Goal: Task Accomplishment & Management: Use online tool/utility

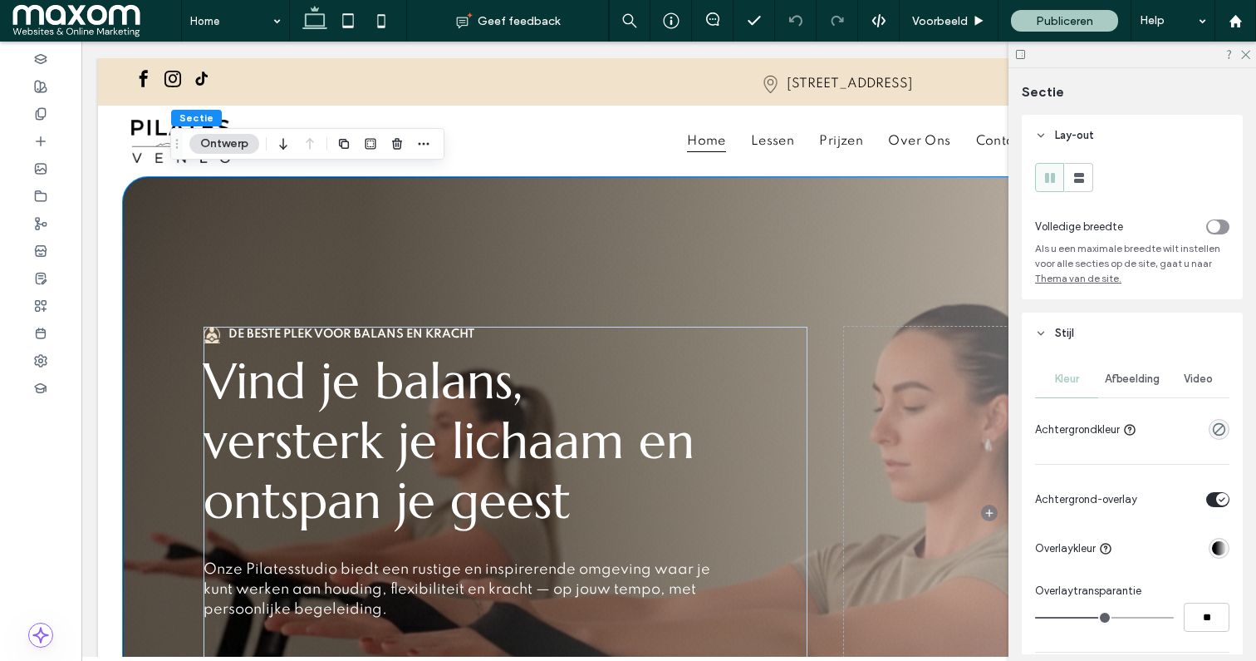
click at [1151, 386] on span "Afbeelding" at bounding box center [1132, 378] width 55 height 13
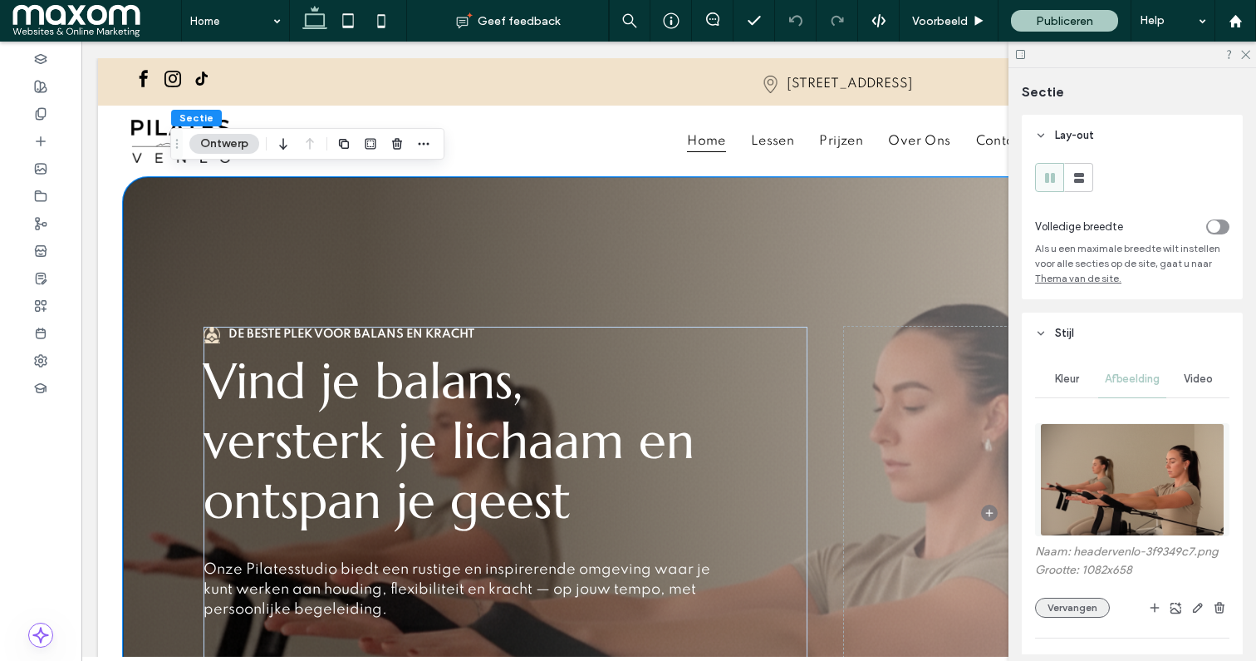
click at [1079, 612] on button "Vervangen" at bounding box center [1072, 607] width 75 height 20
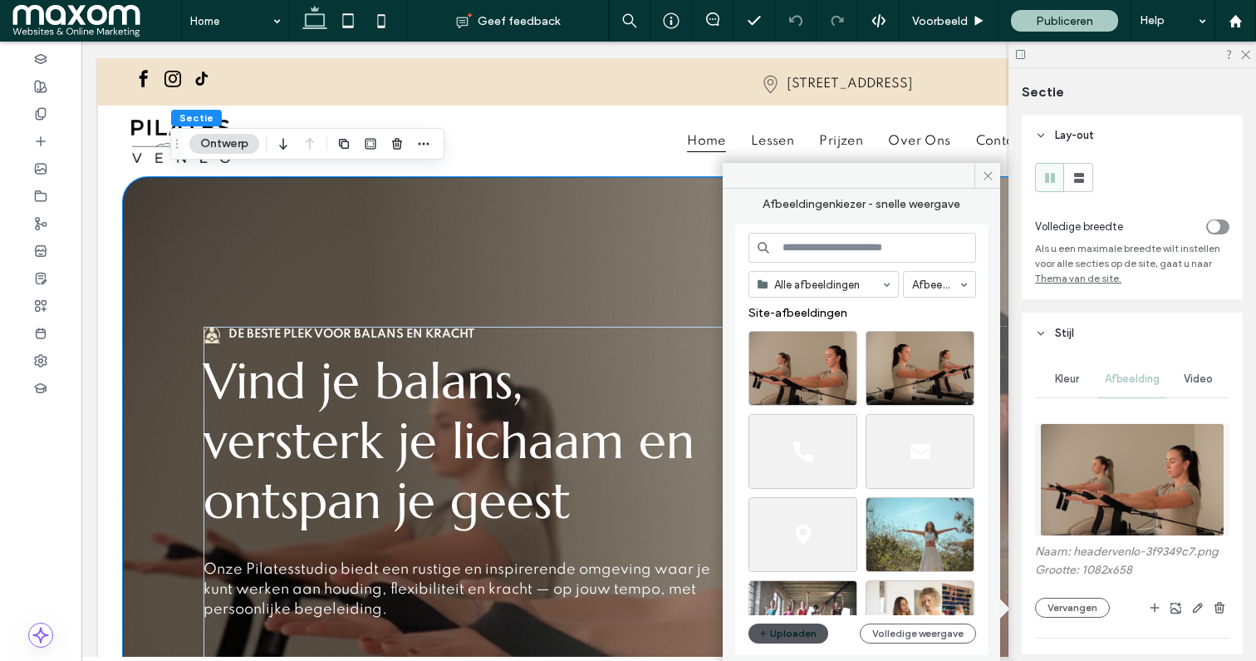
click at [779, 634] on button "Uploaden" at bounding box center [789, 633] width 80 height 20
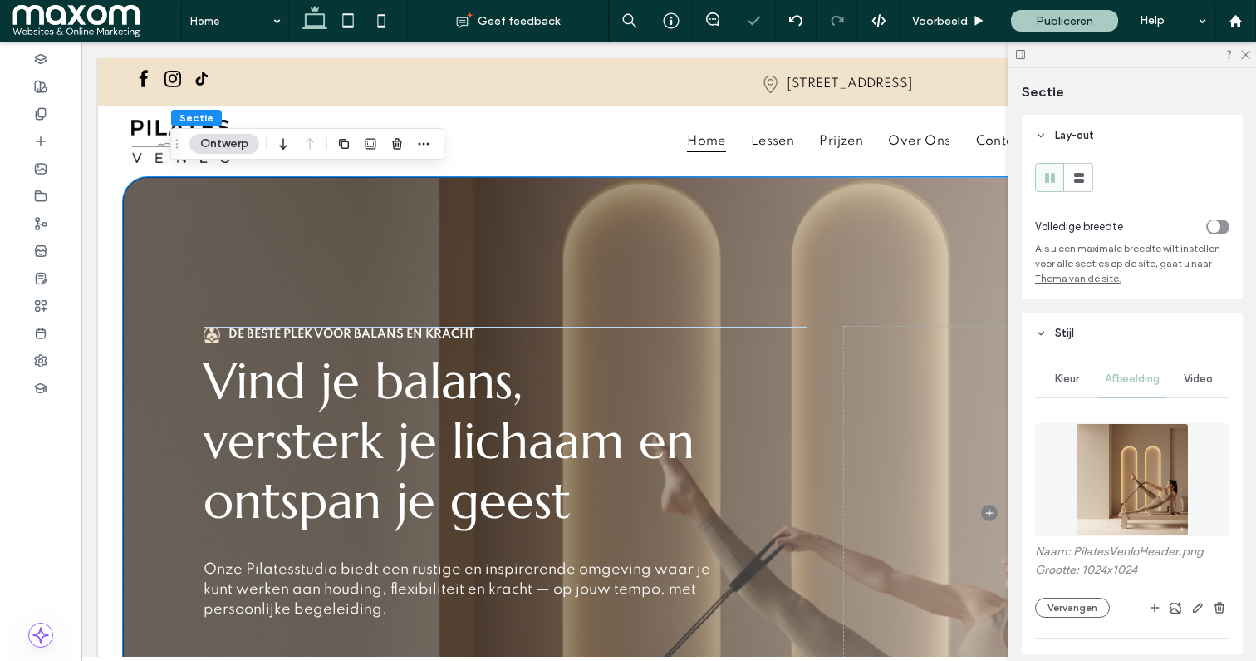
click at [1244, 60] on div at bounding box center [1133, 55] width 248 height 26
click at [1245, 53] on icon at bounding box center [1245, 53] width 11 height 11
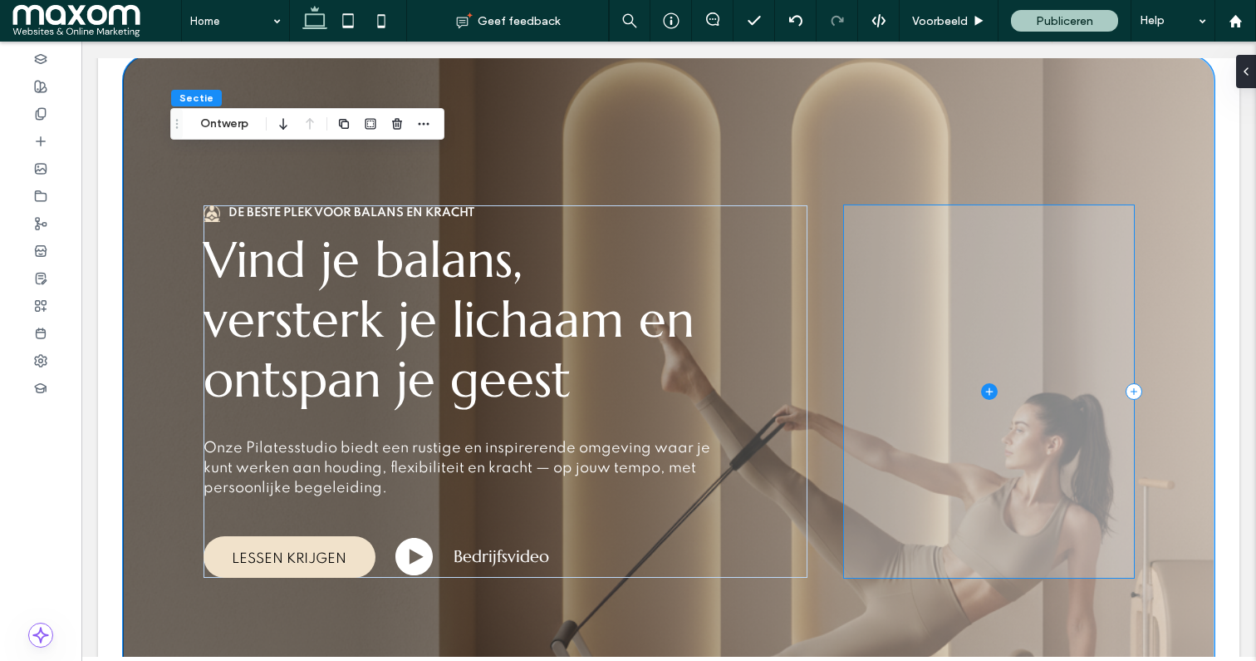
scroll to position [278, 0]
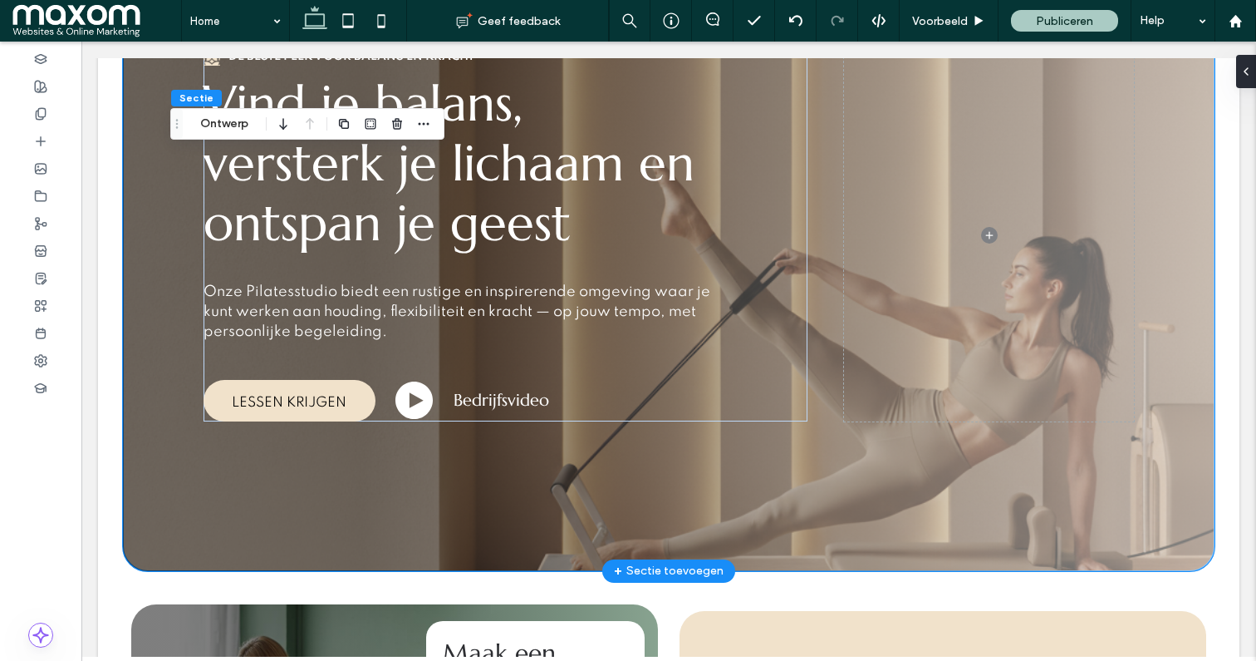
click at [202, 495] on div "De beste plek voor balans en kracht Vind je balans, versterk je lichaam en onts…" at bounding box center [668, 234] width 997 height 671
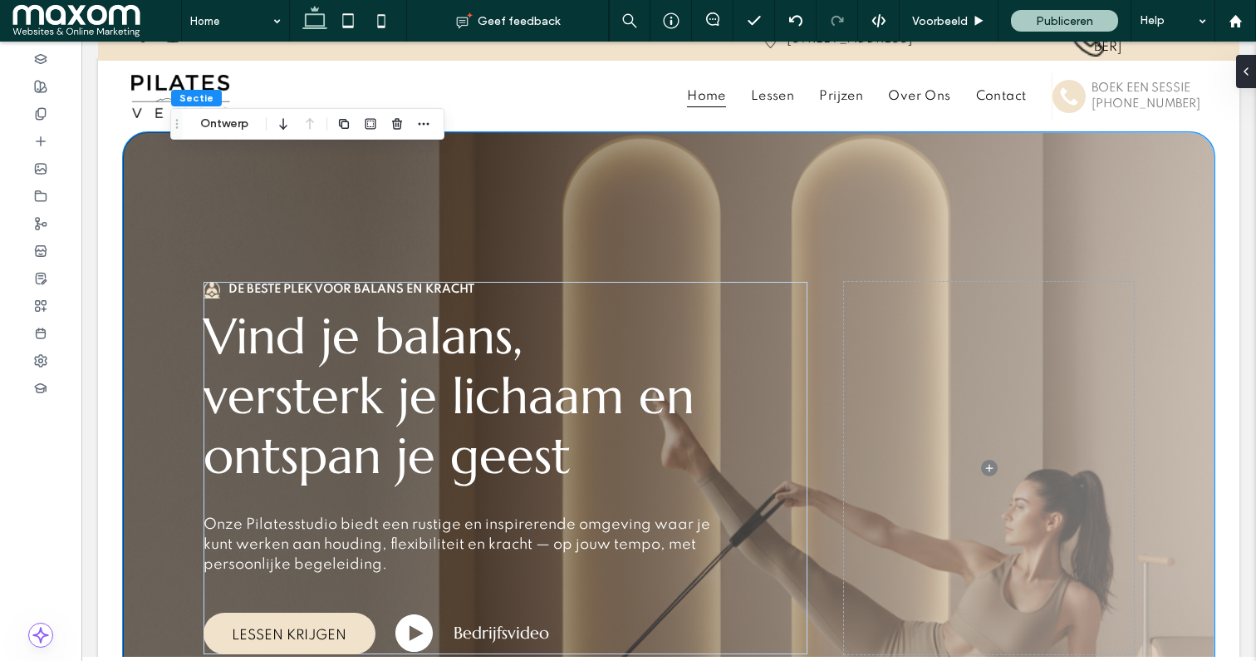
scroll to position [24, 0]
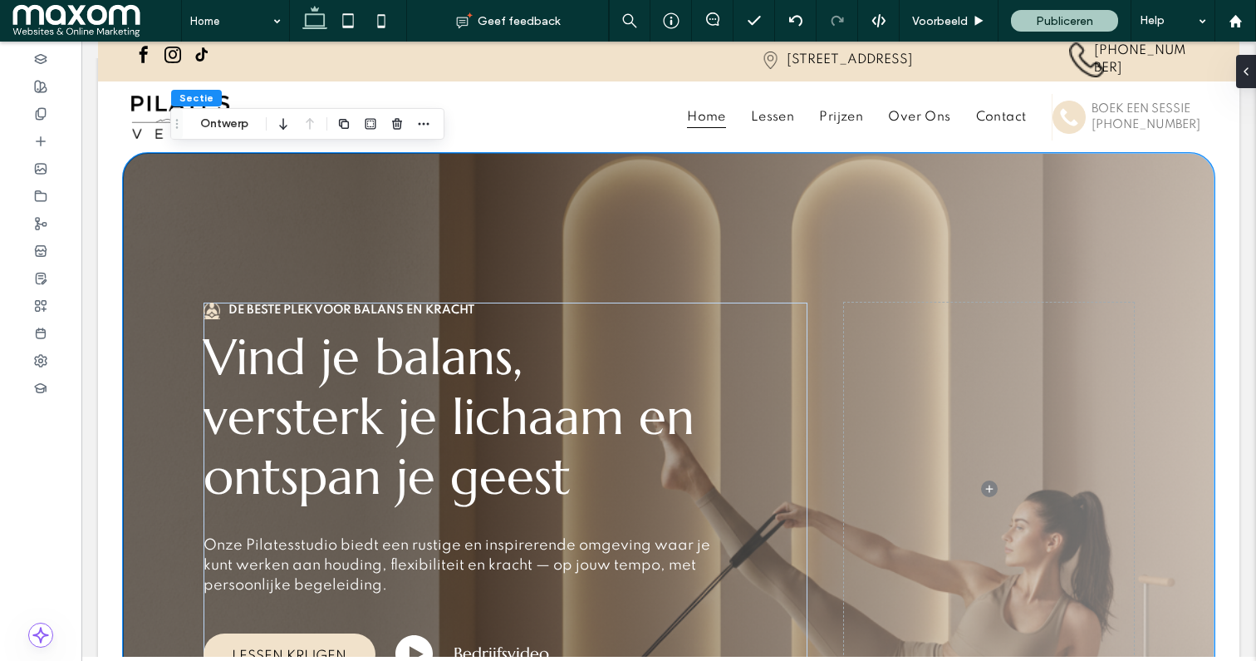
click at [180, 216] on div "De beste plek voor balans en kracht Vind je balans, versterk je lichaam en onts…" at bounding box center [668, 488] width 997 height 671
click at [226, 130] on button "Ontwerp" at bounding box center [224, 124] width 70 height 20
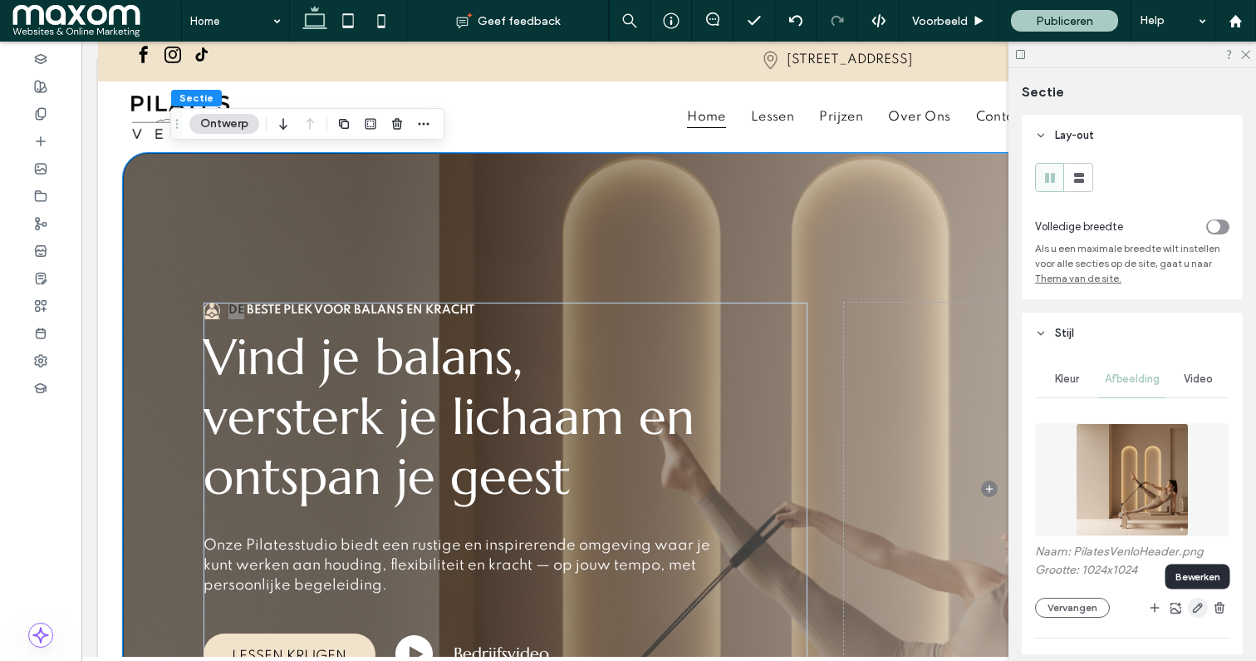
click at [1196, 612] on use "button" at bounding box center [1198, 607] width 10 height 10
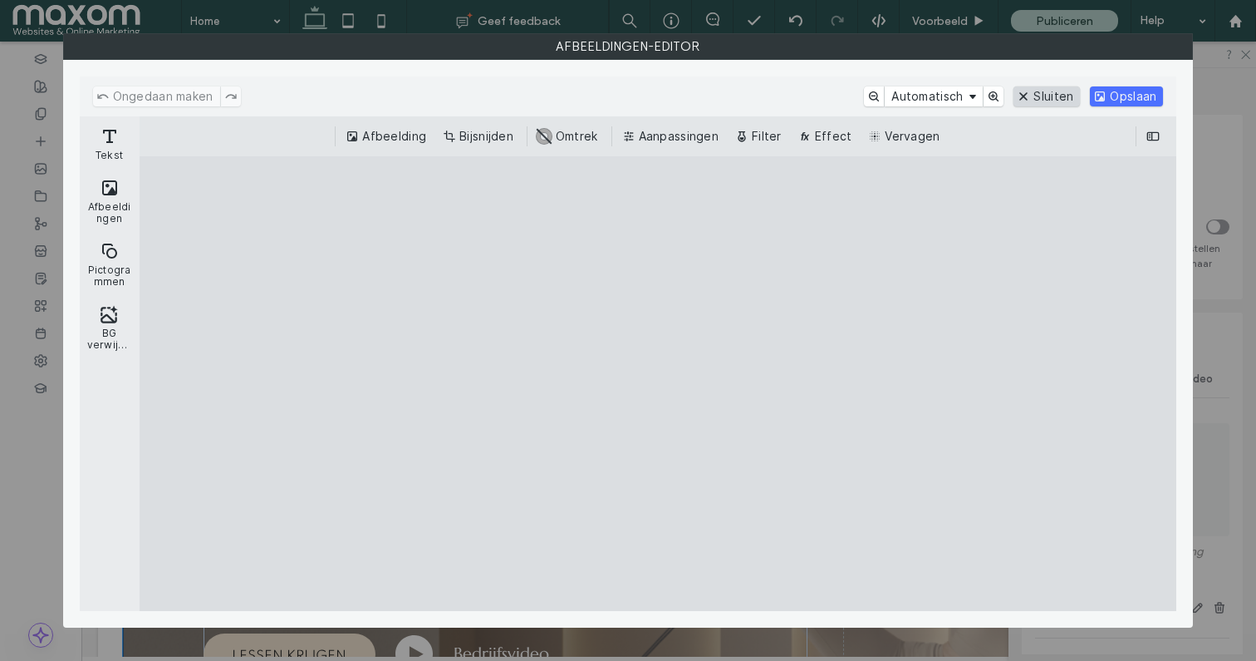
click at [1039, 91] on button "Sluiten" at bounding box center [1047, 96] width 66 height 20
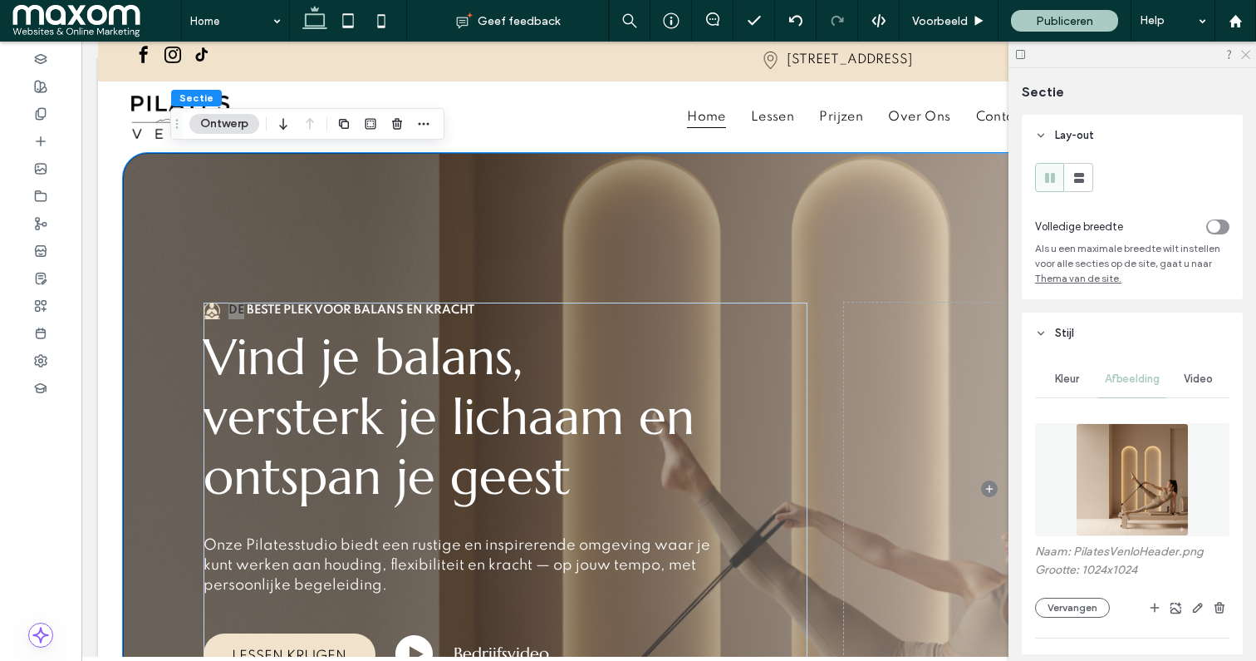
click at [1243, 53] on icon at bounding box center [1245, 53] width 11 height 11
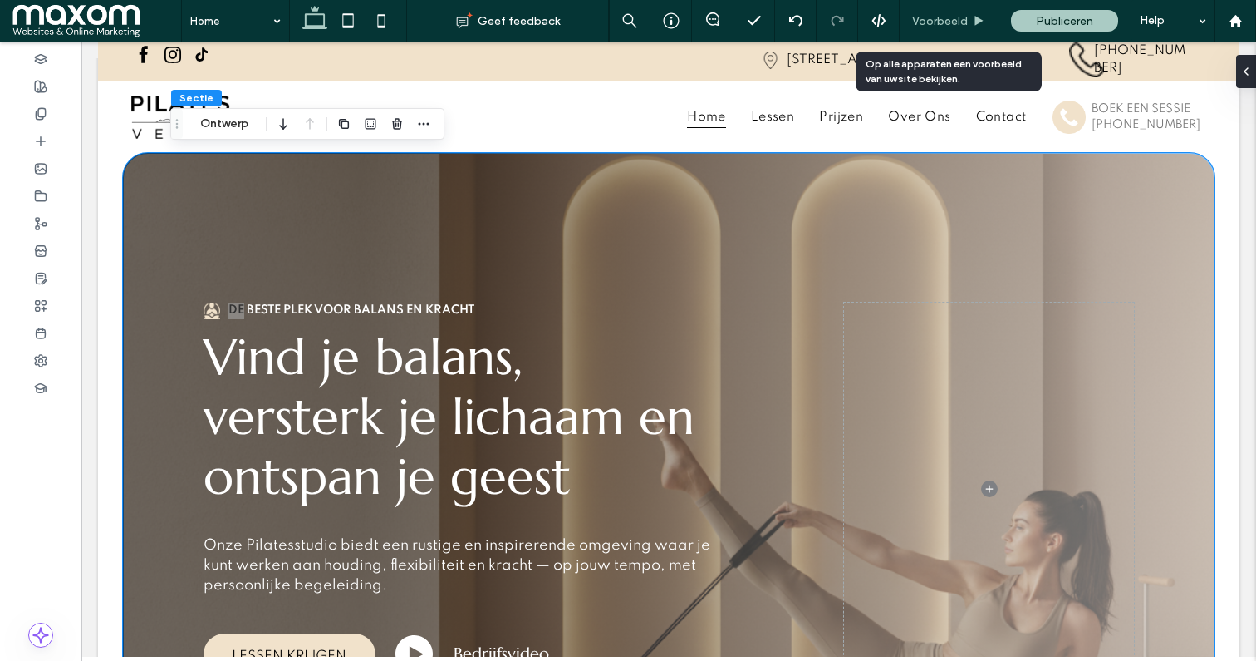
click at [936, 22] on span "Voorbeeld" at bounding box center [940, 21] width 56 height 14
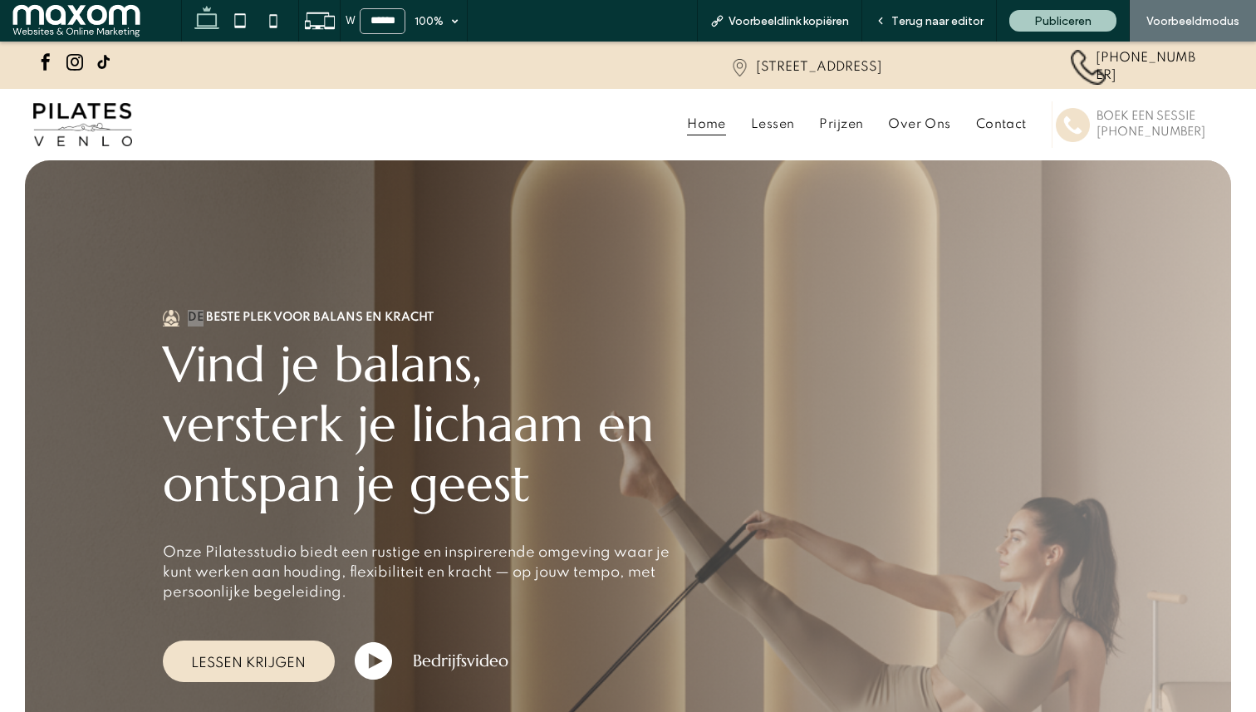
scroll to position [69, 0]
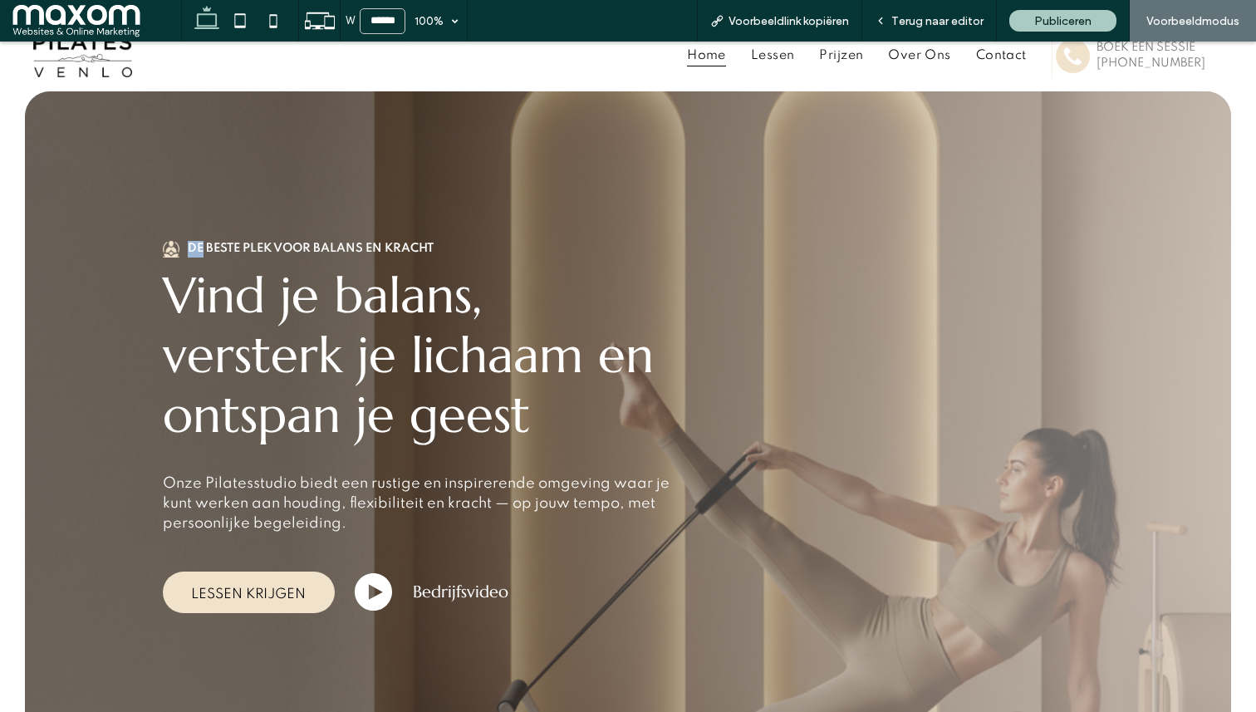
click at [372, 594] on icon at bounding box center [374, 592] width 38 height 38
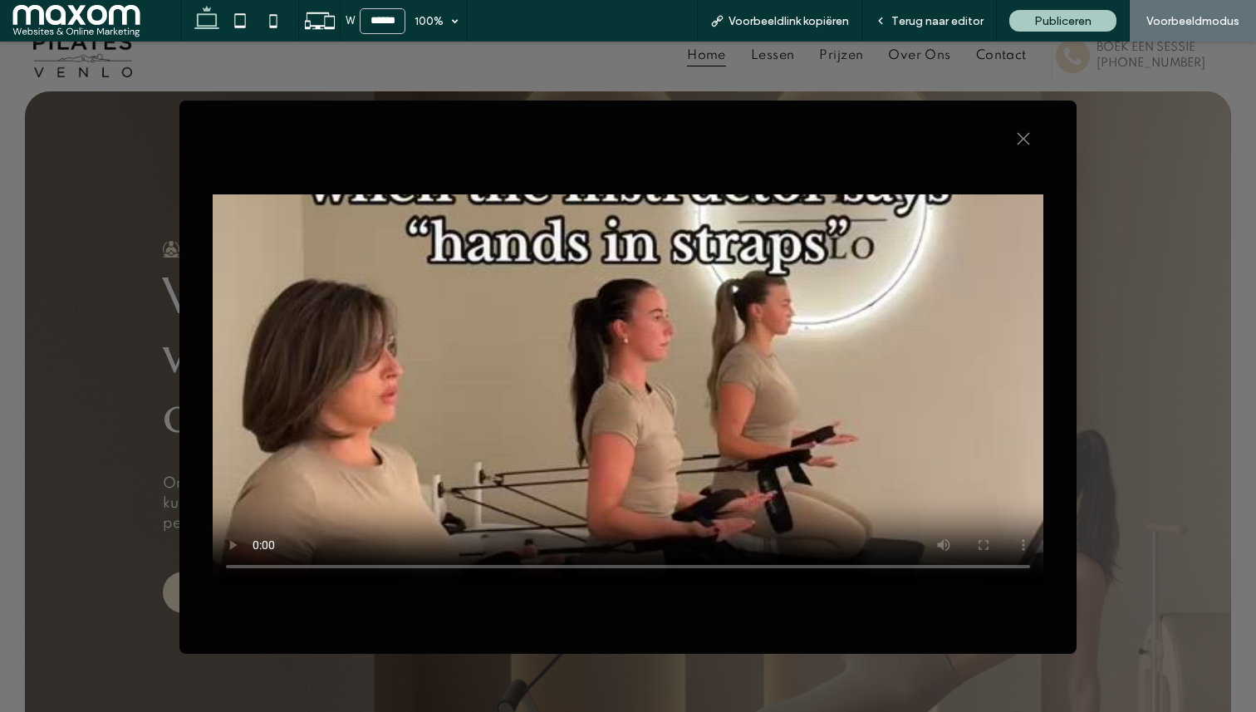
click at [1019, 136] on icon ".st0-1091118977{fill-rule:evenodd;clip-rule:evenodd;}" at bounding box center [1023, 138] width 13 height 13
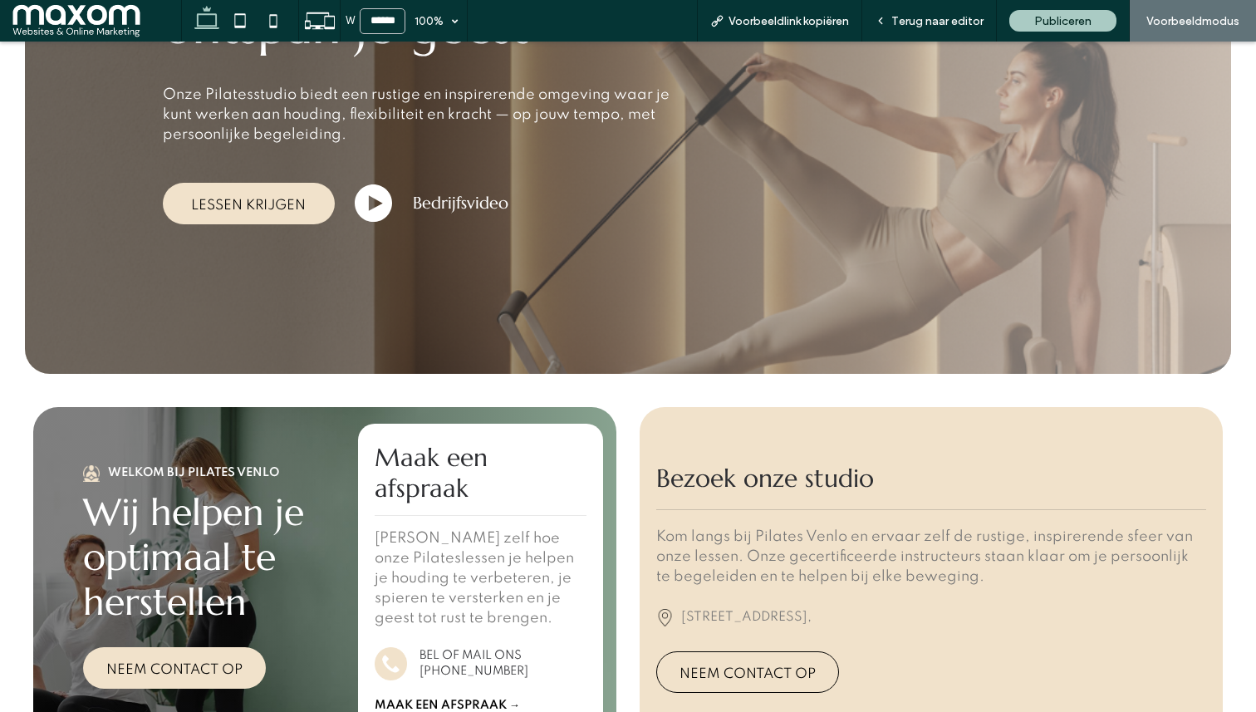
scroll to position [0, 0]
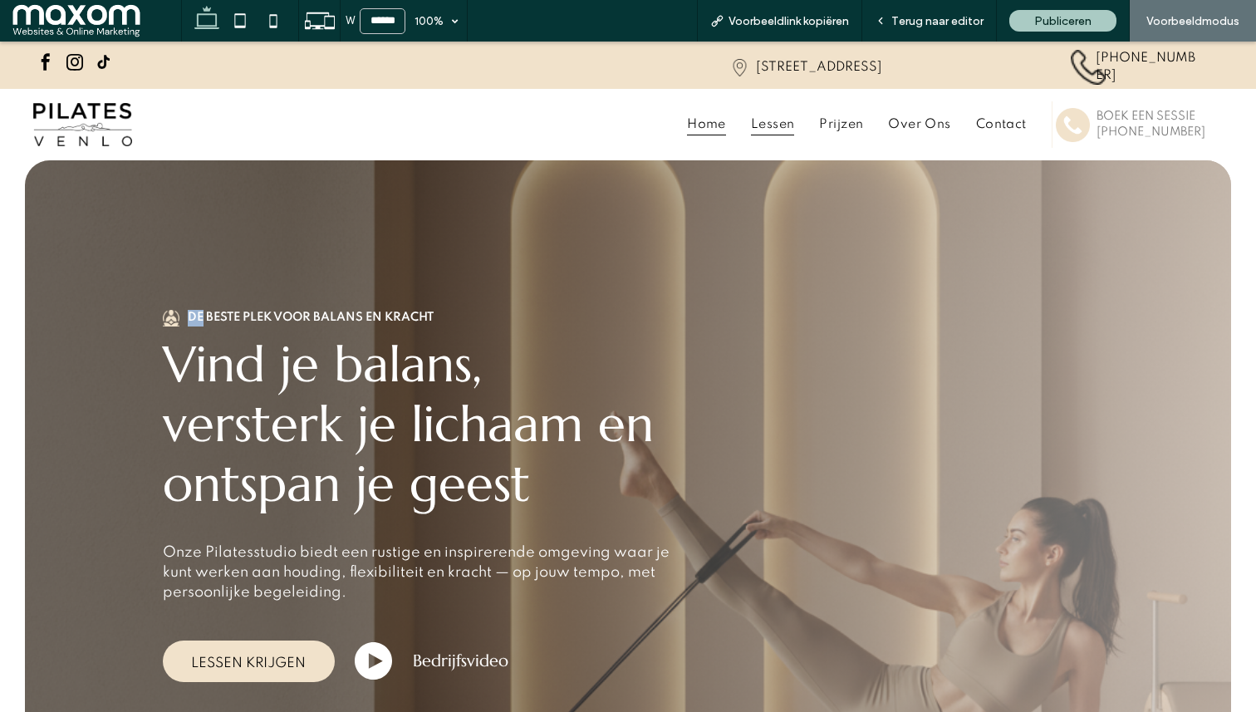
click at [785, 118] on span "Lessen" at bounding box center [773, 125] width 44 height 22
click at [930, 22] on span "Terug naar editor" at bounding box center [938, 21] width 92 height 14
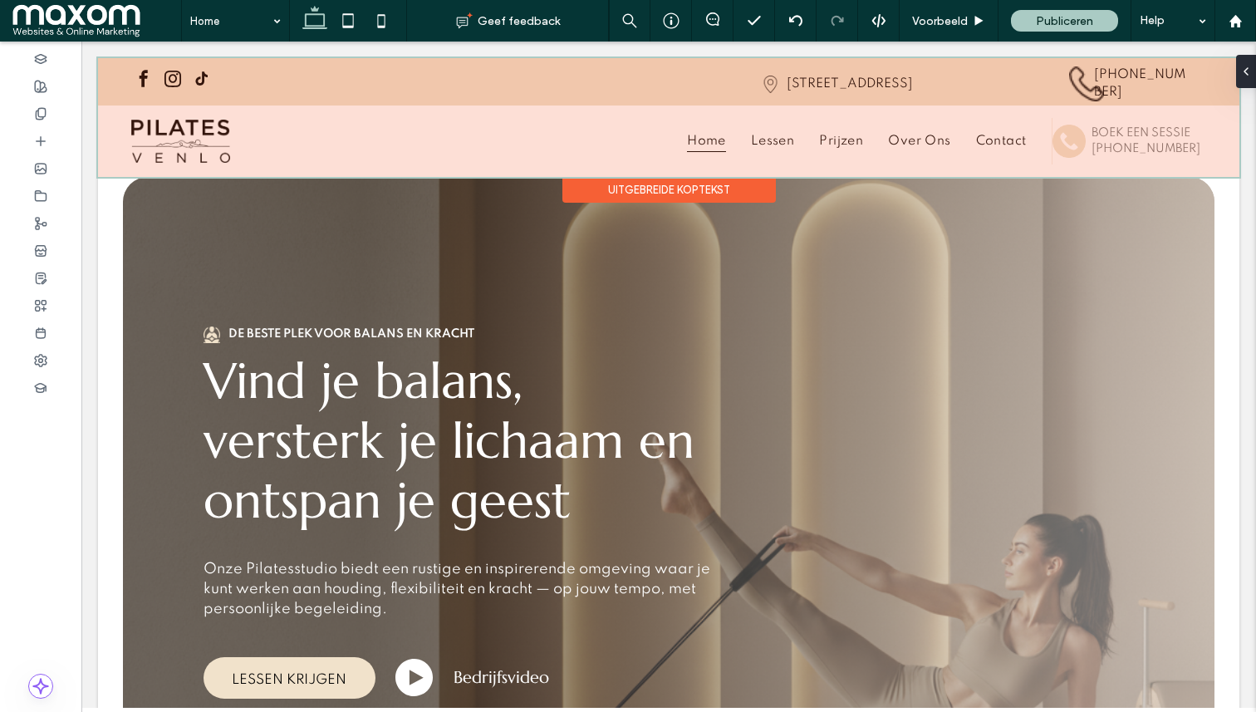
click at [206, 136] on div at bounding box center [669, 117] width 1142 height 119
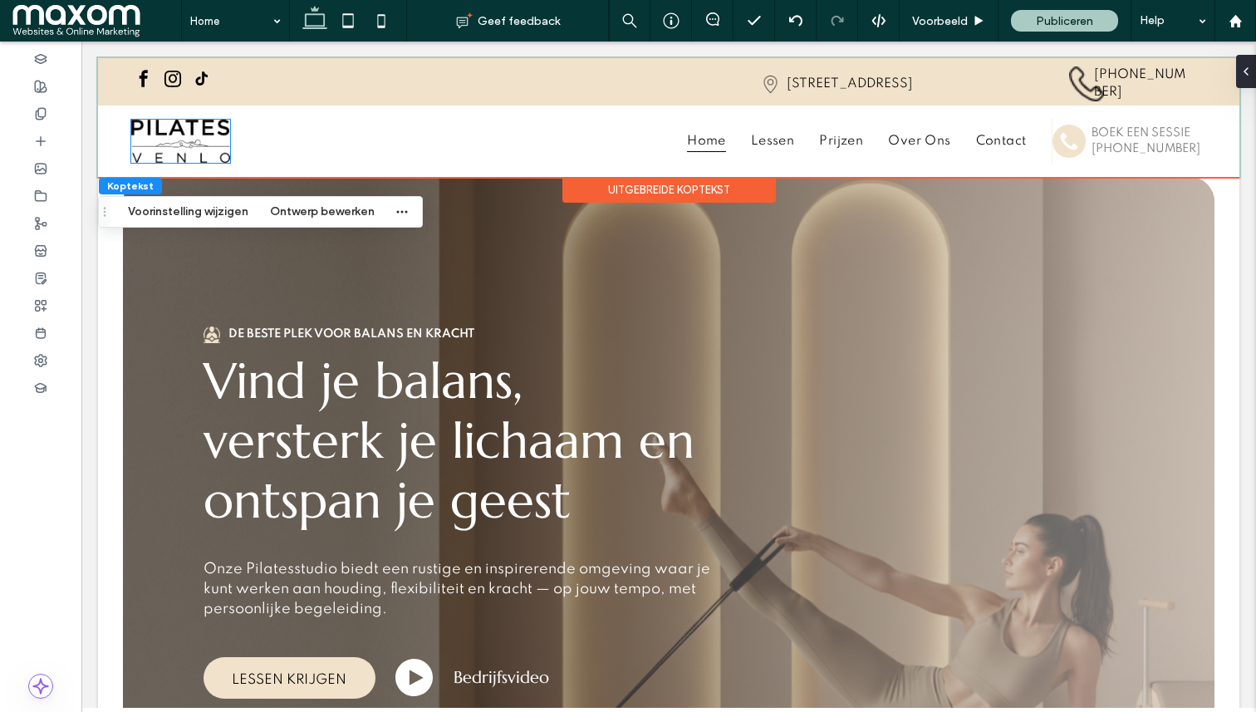
click at [206, 136] on img at bounding box center [180, 141] width 99 height 43
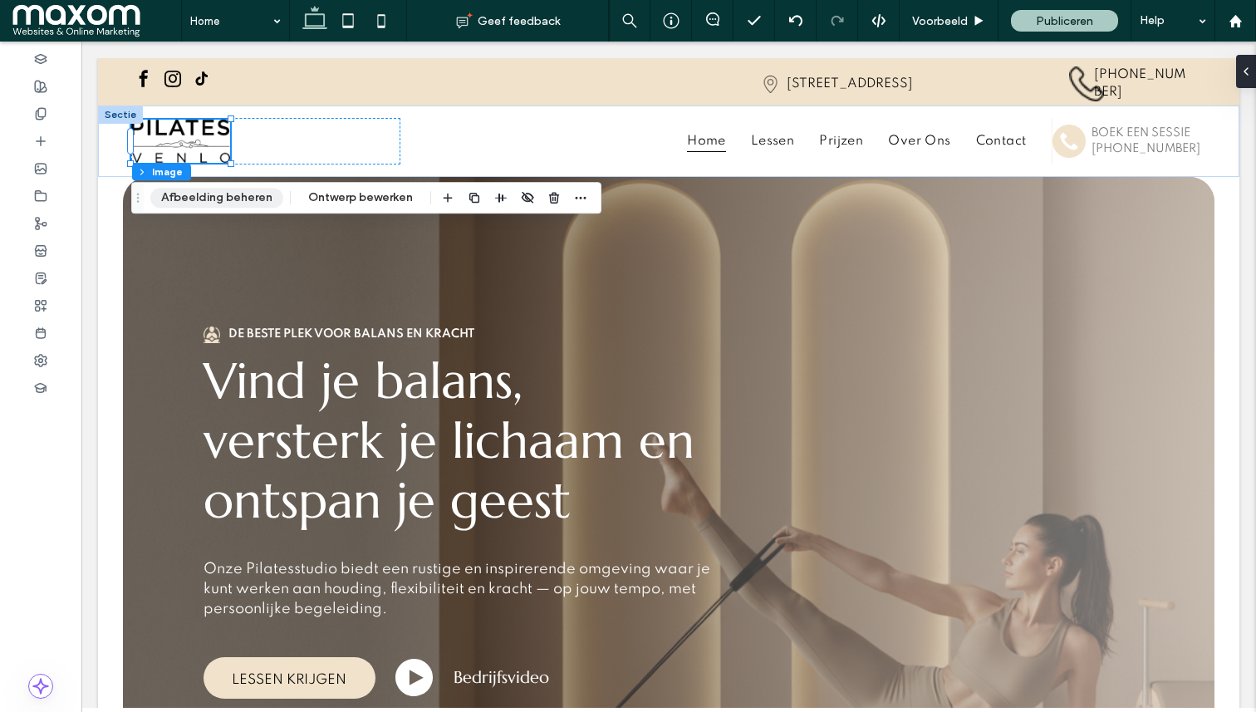
click at [213, 194] on button "Afbeelding beheren" at bounding box center [216, 198] width 133 height 20
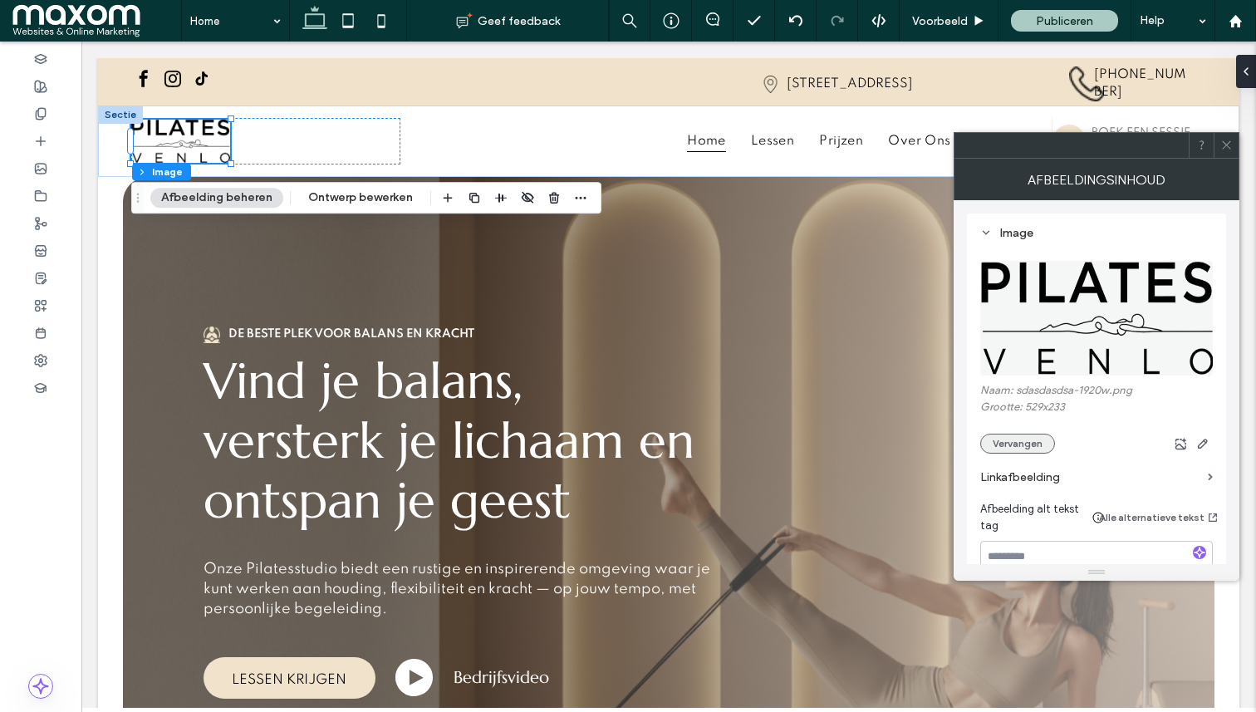
click at [1019, 453] on button "Vervangen" at bounding box center [1017, 444] width 75 height 20
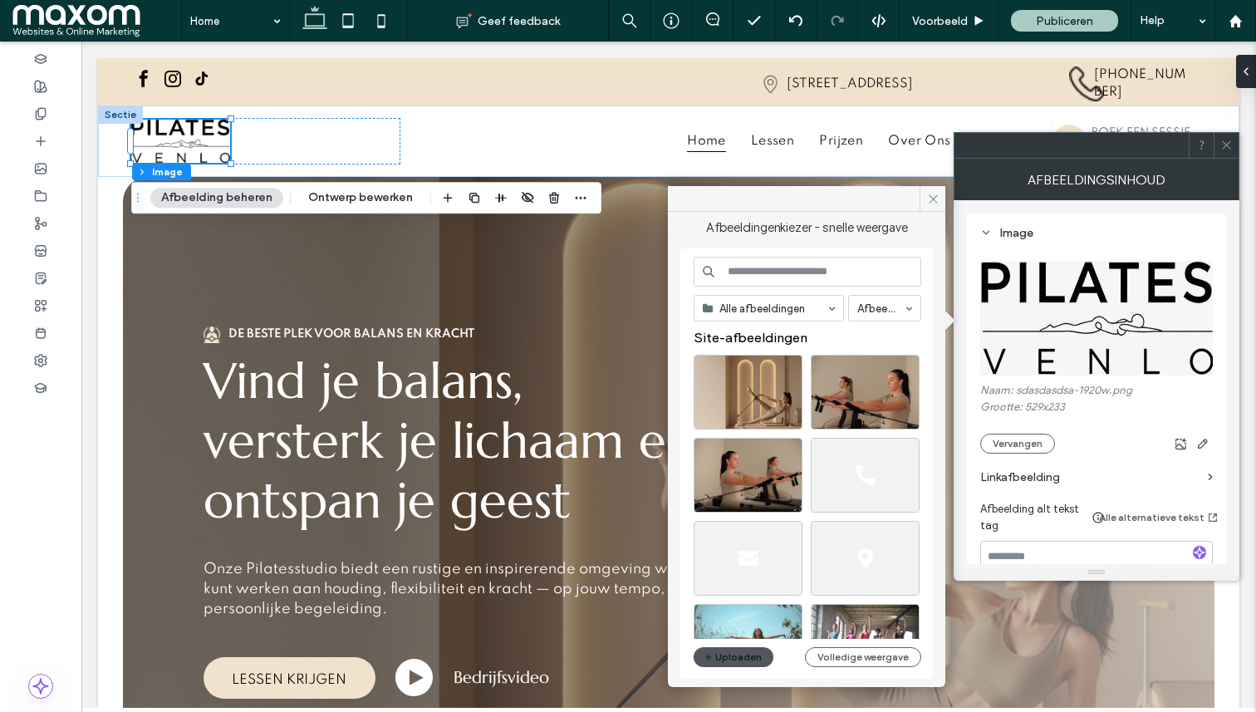
click at [734, 660] on button "Uploaden" at bounding box center [734, 657] width 80 height 20
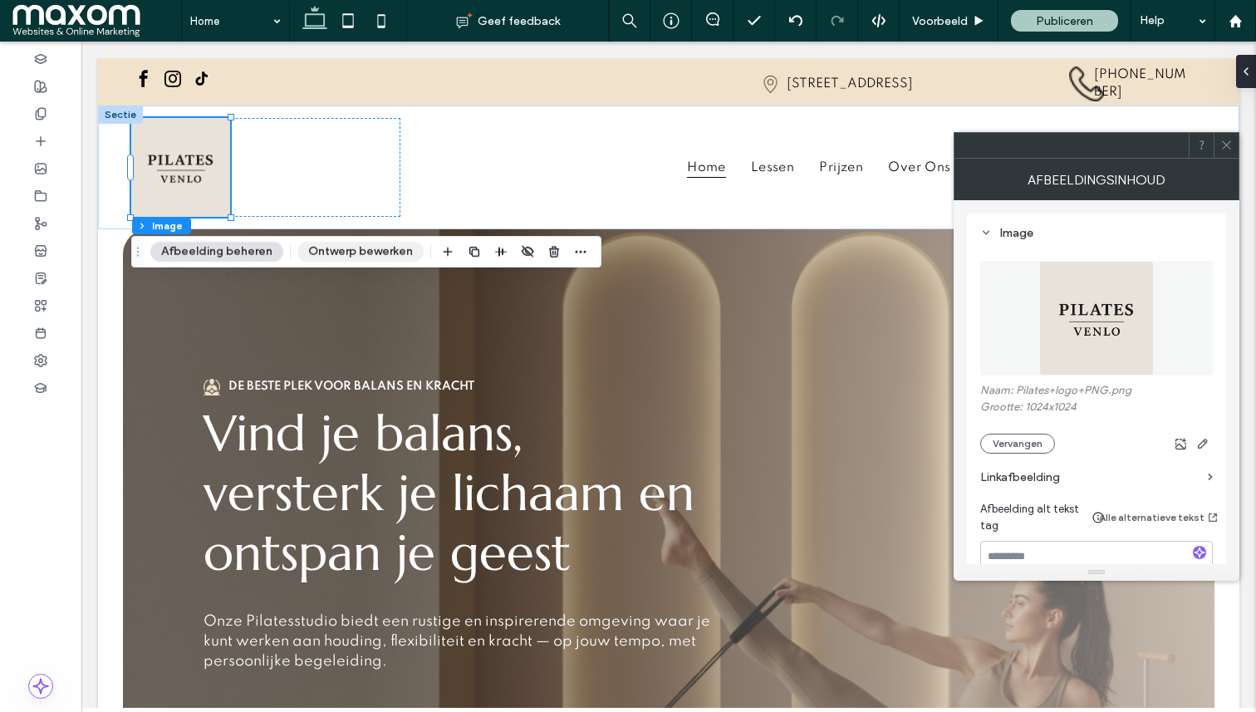
click at [376, 248] on button "Ontwerp bewerken" at bounding box center [360, 252] width 126 height 20
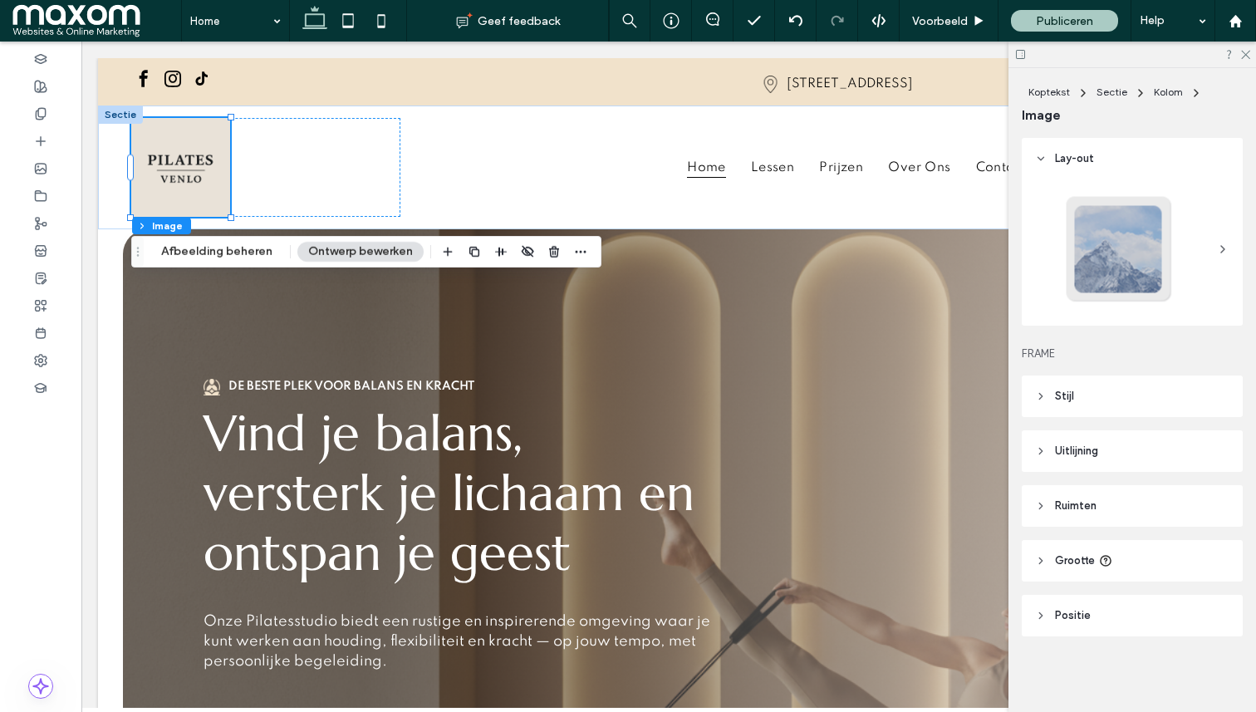
click at [371, 253] on button "Ontwerp bewerken" at bounding box center [360, 252] width 126 height 20
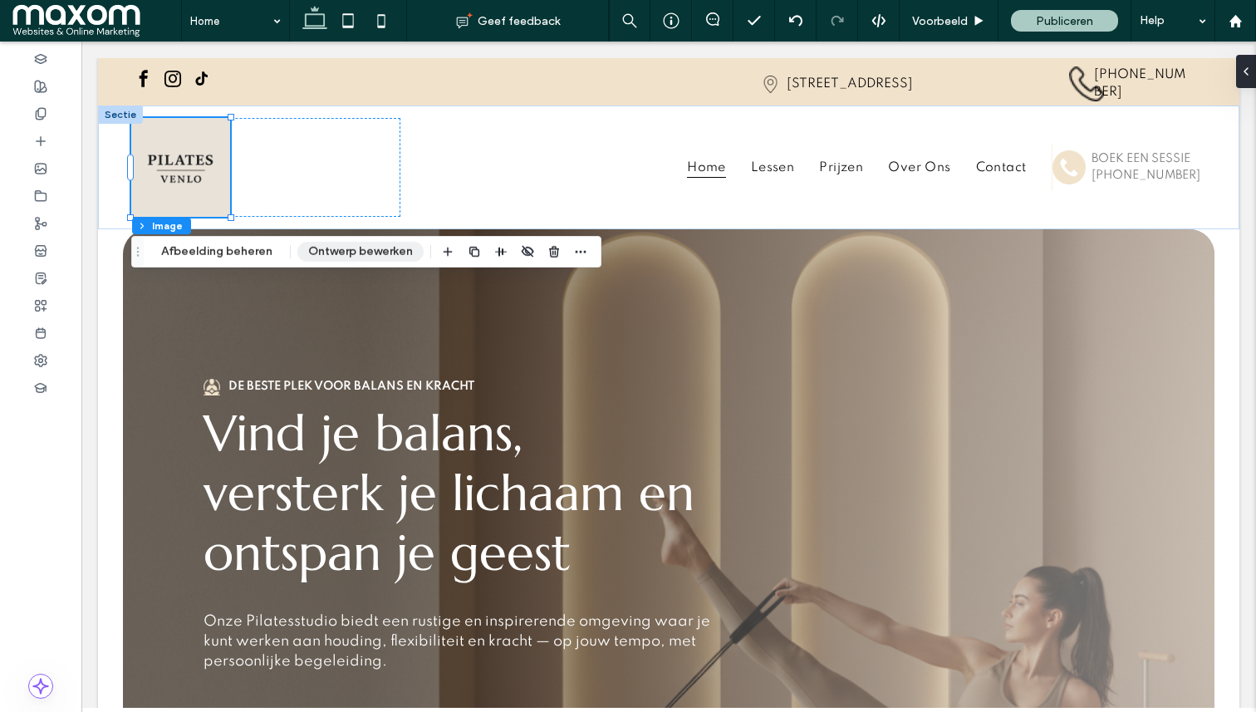
click at [371, 253] on button "Ontwerp bewerken" at bounding box center [360, 252] width 126 height 20
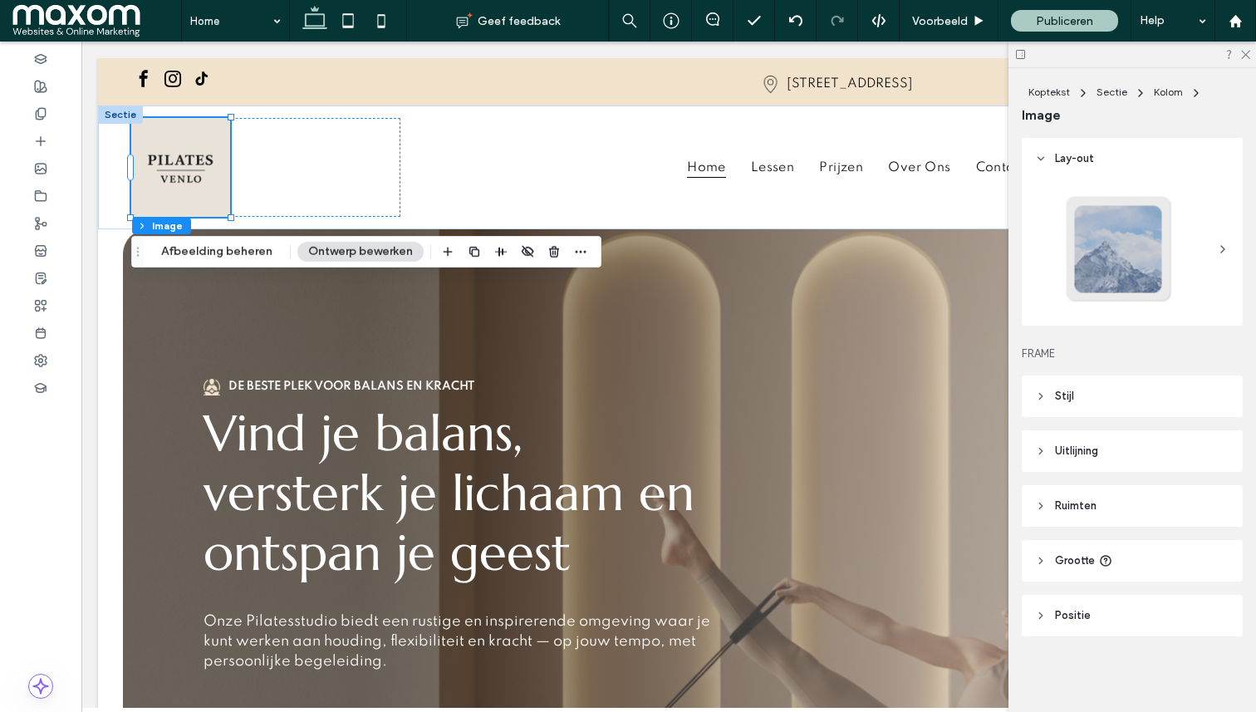
click at [1040, 395] on icon at bounding box center [1041, 397] width 12 height 12
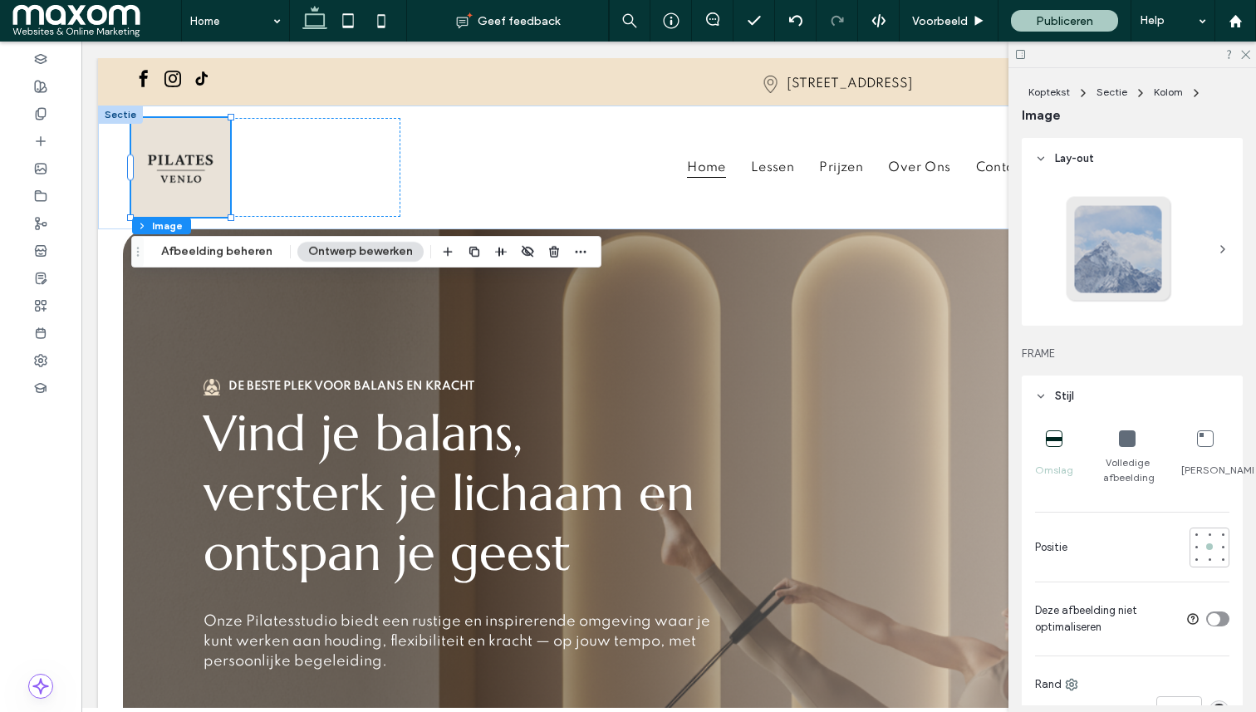
click at [1122, 438] on icon at bounding box center [1127, 438] width 17 height 17
click at [1057, 441] on icon at bounding box center [1054, 438] width 17 height 17
click at [1040, 395] on icon at bounding box center [1041, 397] width 12 height 12
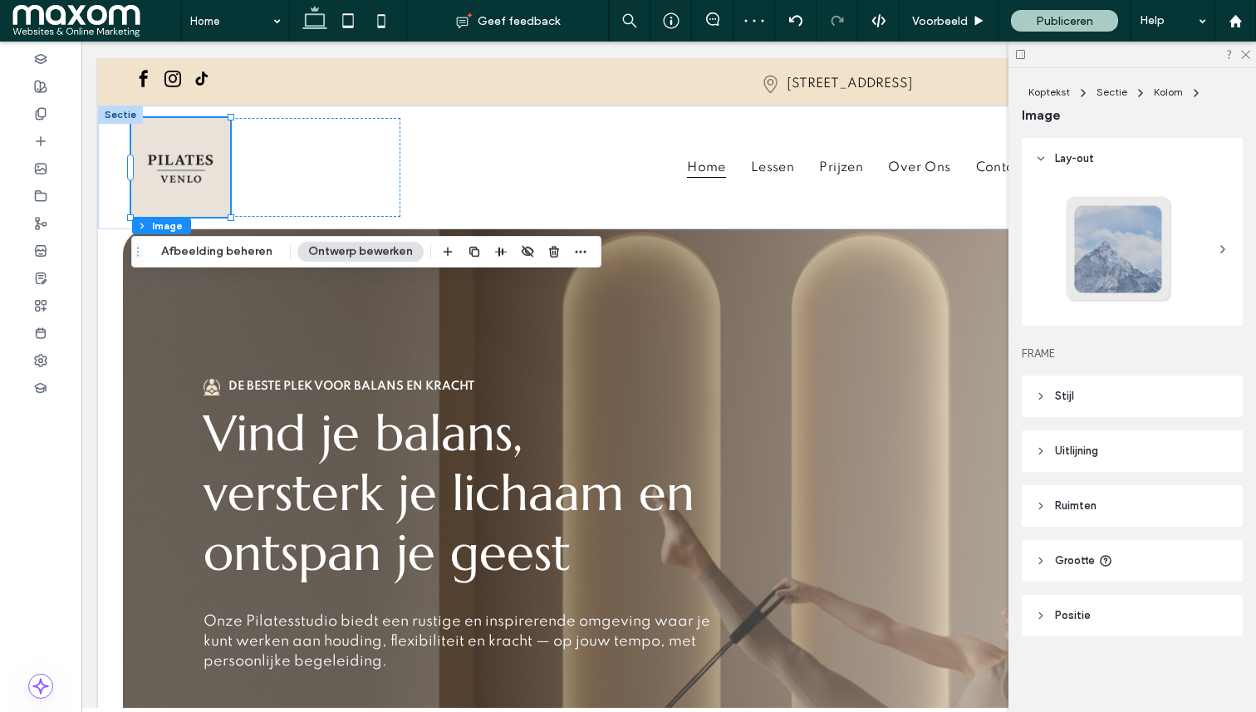
click at [1083, 451] on span "Uitlijning" at bounding box center [1076, 451] width 43 height 17
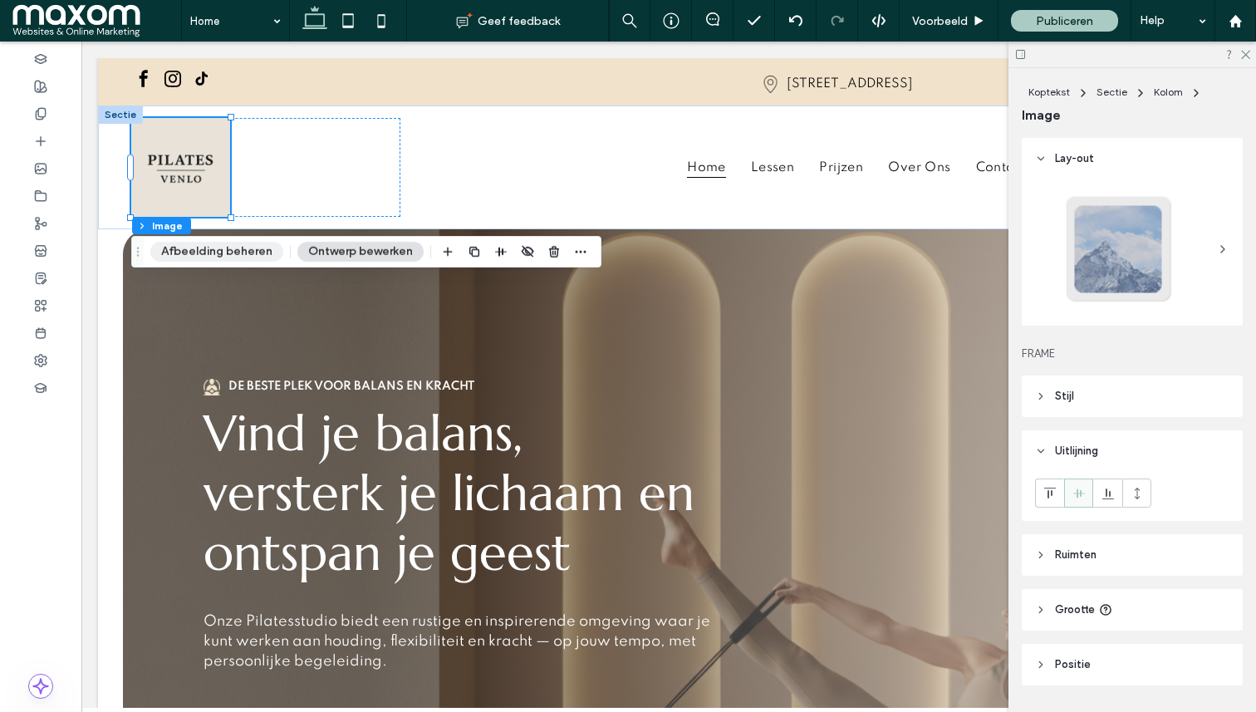
click at [251, 246] on button "Afbeelding beheren" at bounding box center [216, 252] width 133 height 20
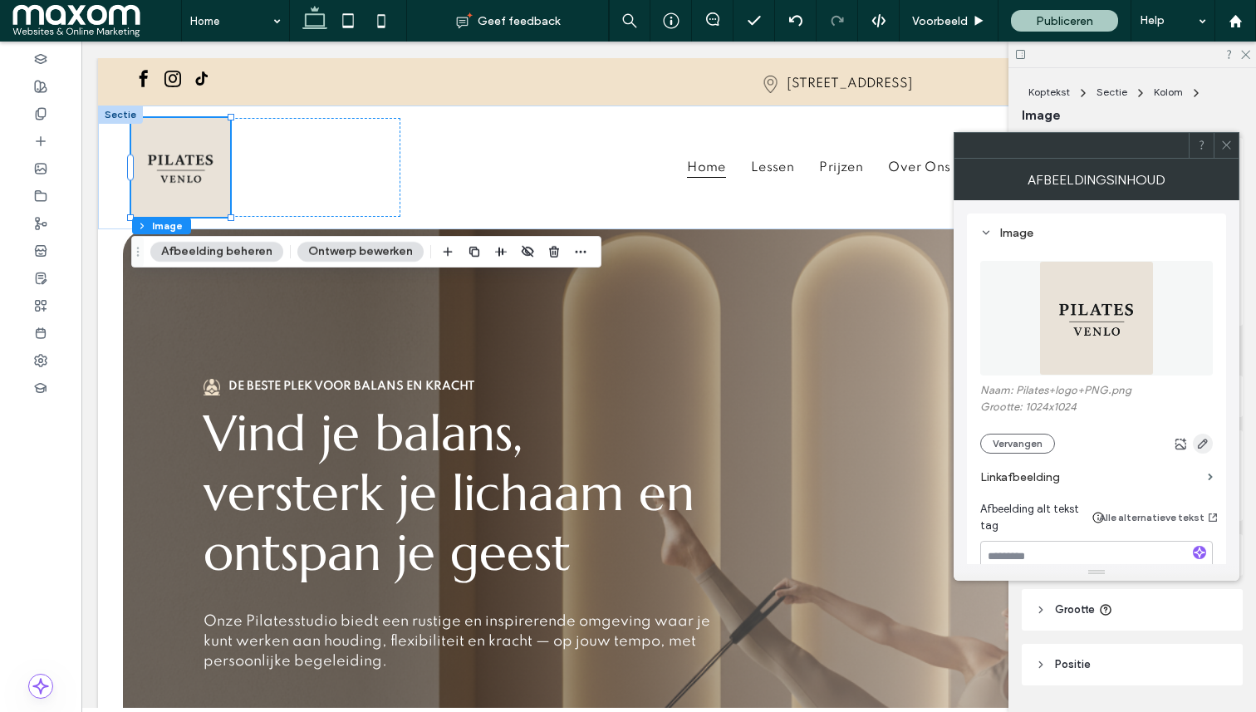
click at [1204, 445] on icon "button" at bounding box center [1202, 443] width 13 height 13
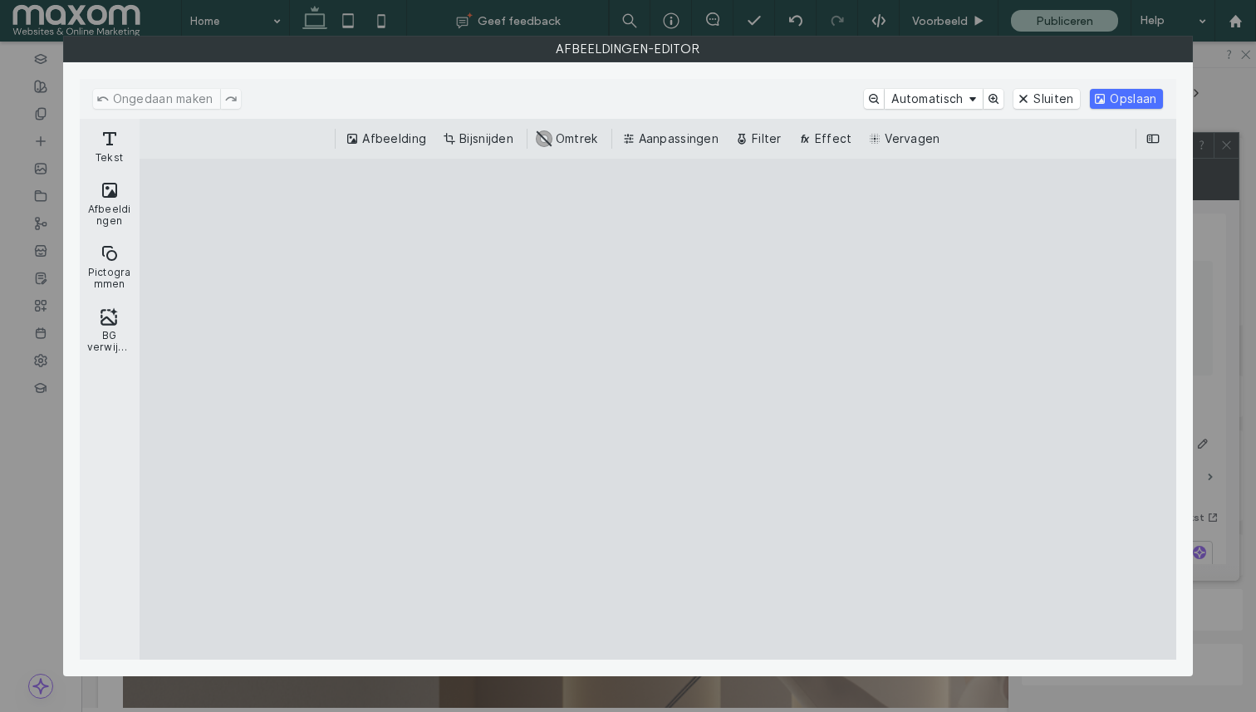
click at [658, 409] on cesdk-canvas "Editor canvas" at bounding box center [658, 409] width 0 height 0
click at [397, 142] on button "Afbeelding" at bounding box center [387, 139] width 91 height 20
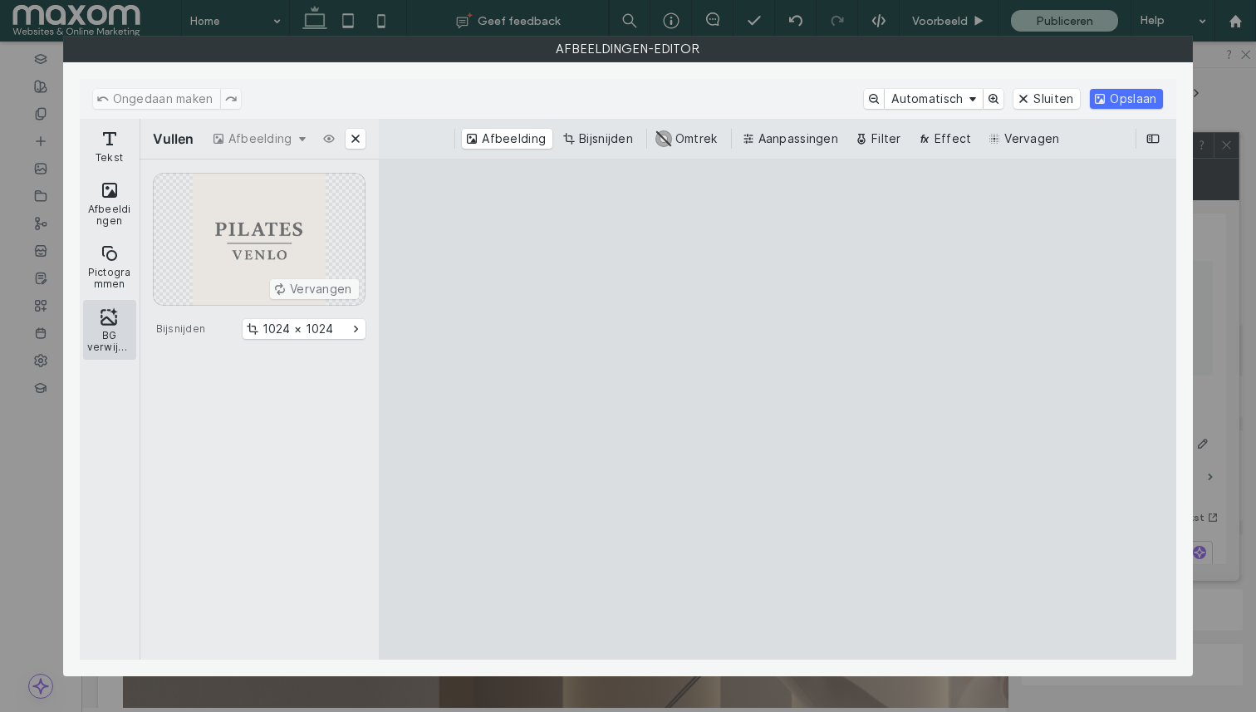
click at [115, 322] on button "BG verwijderen" at bounding box center [109, 330] width 53 height 60
click at [599, 136] on button "Bijsnijden" at bounding box center [599, 139] width 81 height 20
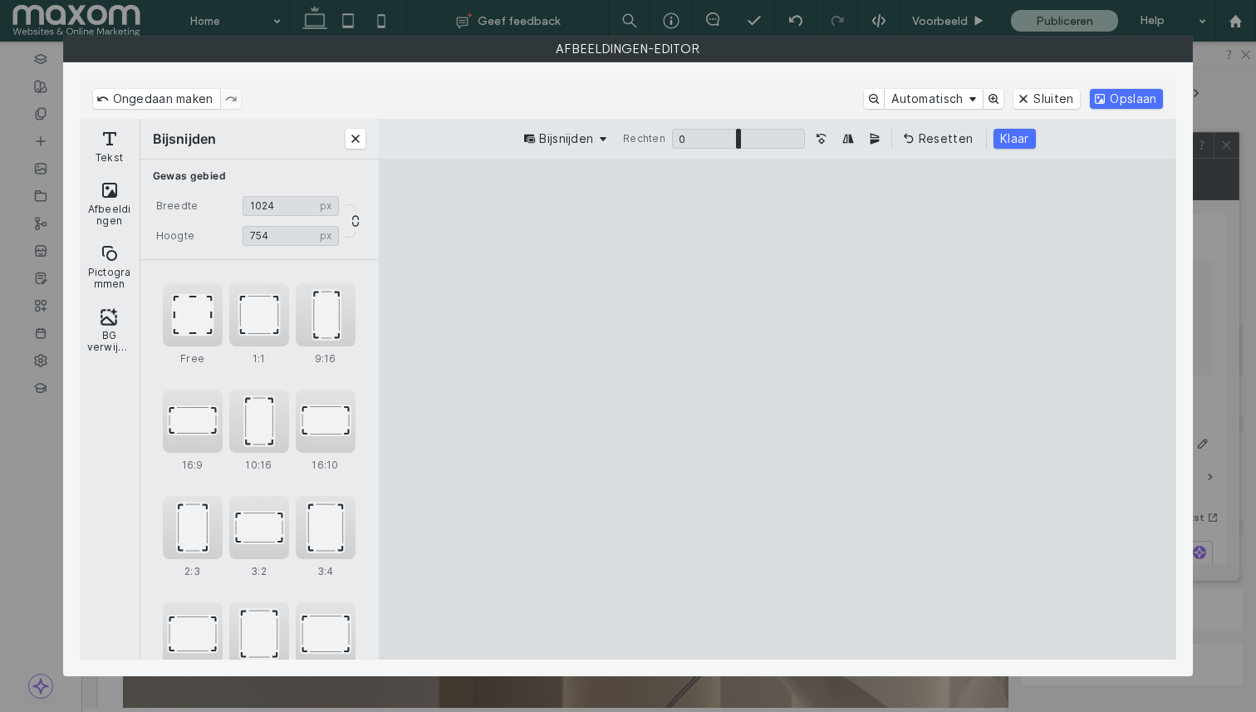
drag, startPoint x: 777, startPoint y: 229, endPoint x: 779, endPoint y: 317, distance: 87.3
click at [778, 409] on cesdk-canvas "Editor canvas" at bounding box center [778, 409] width 0 height 0
drag, startPoint x: 782, startPoint y: 641, endPoint x: 759, endPoint y: 492, distance: 151.4
click at [778, 409] on cesdk-canvas "Editor canvas" at bounding box center [778, 409] width 0 height 0
drag, startPoint x: 777, startPoint y: 254, endPoint x: 777, endPoint y: 263, distance: 9.1
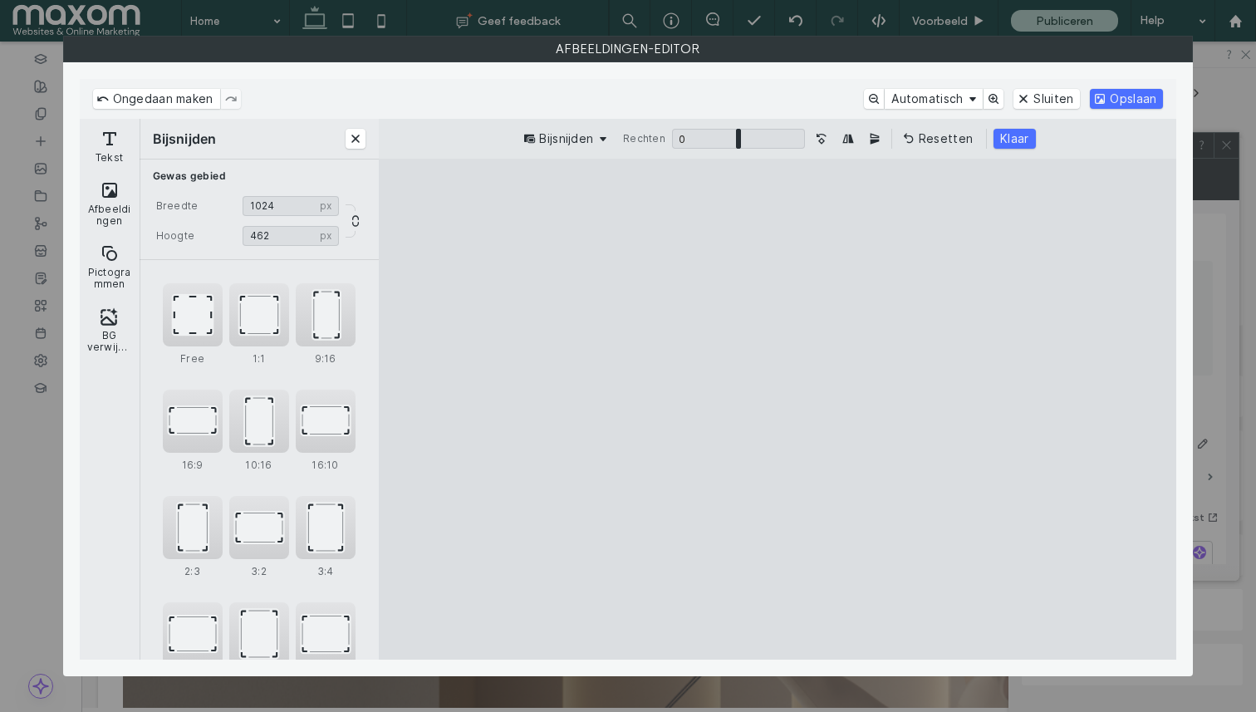
click at [778, 409] on cesdk-canvas "Editor canvas" at bounding box center [778, 409] width 0 height 0
type input "***"
click at [778, 409] on cesdk-canvas "Editor canvas" at bounding box center [778, 409] width 0 height 0
click at [1012, 141] on button "Klaar" at bounding box center [1015, 139] width 42 height 20
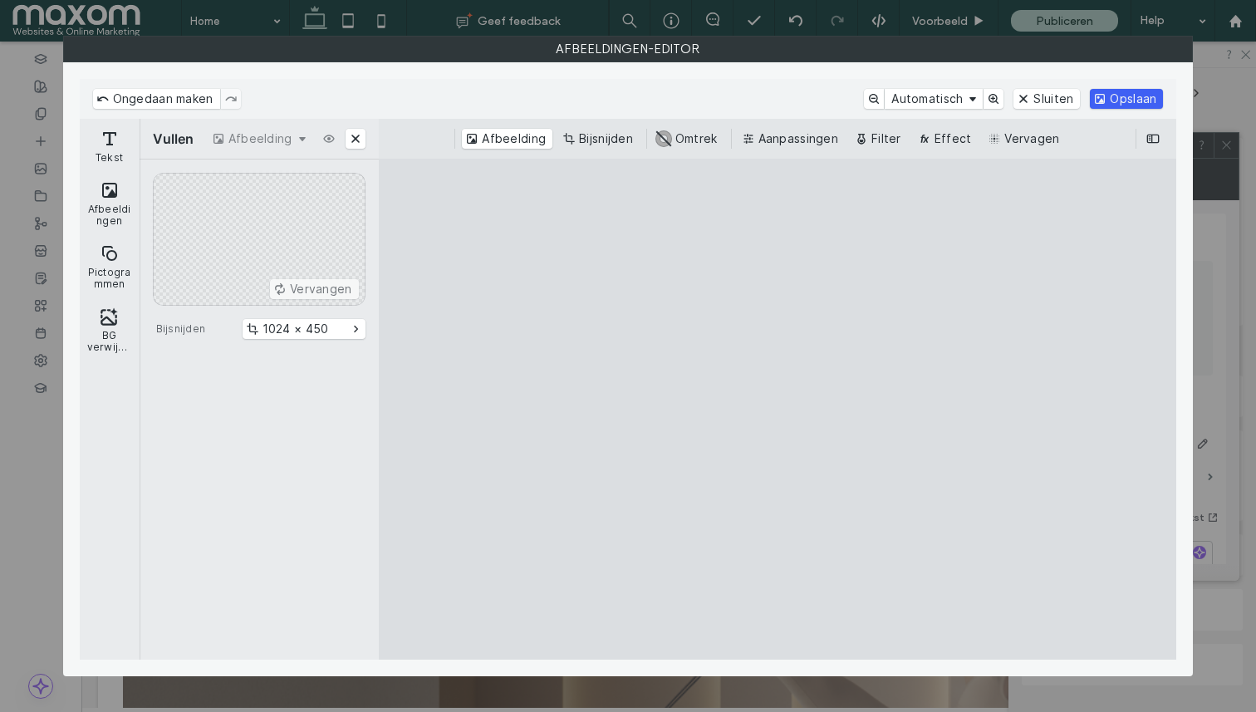
click at [1120, 95] on button "Opslaan" at bounding box center [1126, 99] width 73 height 20
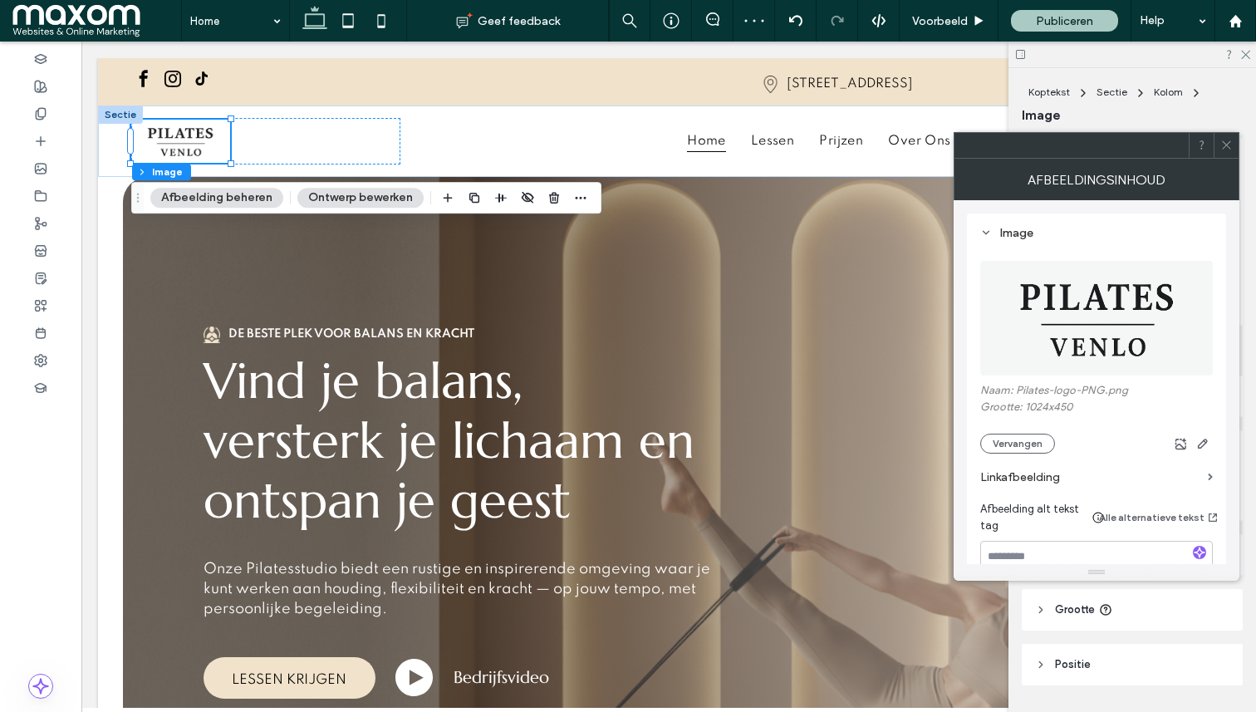
click at [1227, 146] on icon at bounding box center [1227, 145] width 12 height 12
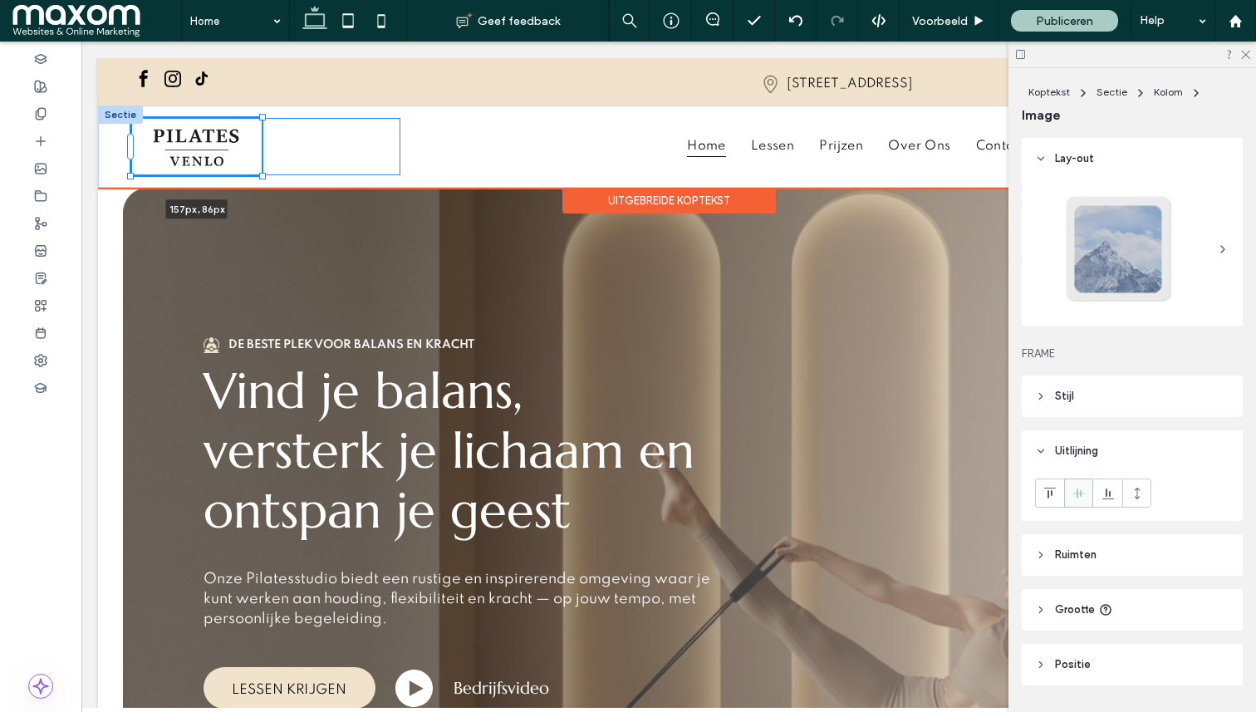
drag, startPoint x: 228, startPoint y: 155, endPoint x: 276, endPoint y: 156, distance: 47.4
click at [276, 156] on div "157px , 86px Home Lessen Prijzen Over ons Contact Boek een sessie 555-555-555" at bounding box center [669, 147] width 1142 height 82
type input "***"
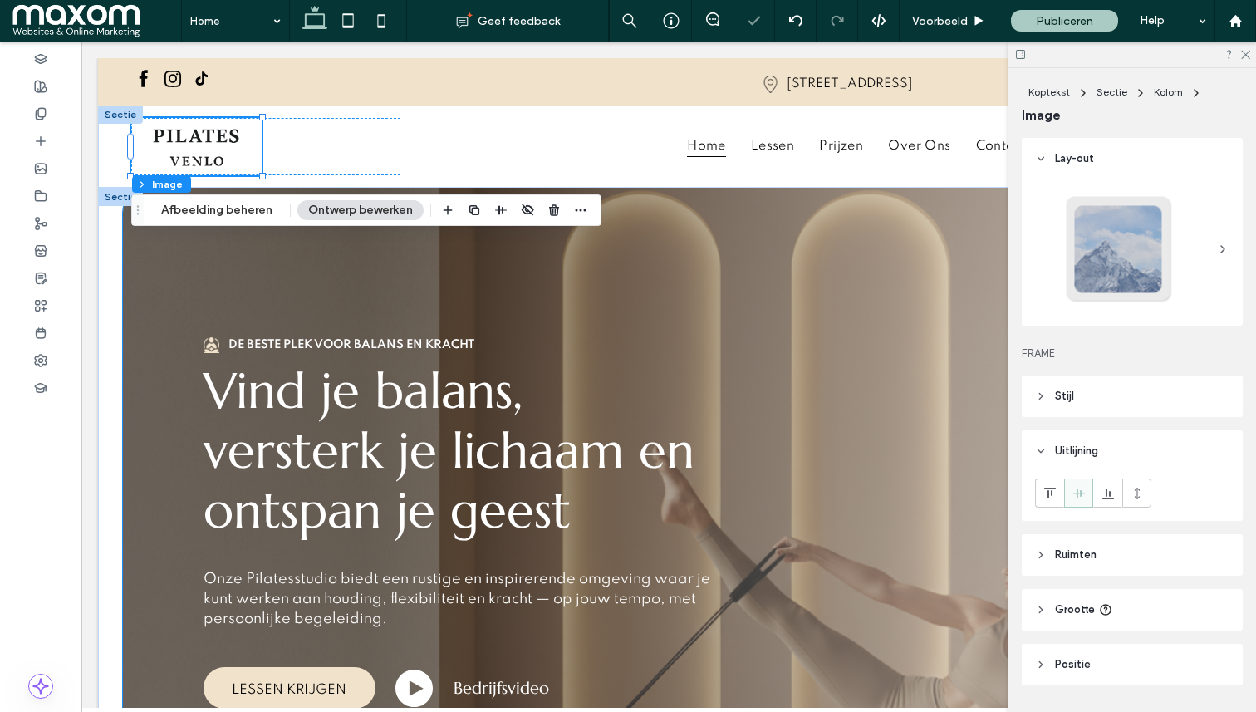
click at [633, 254] on div "De beste plek voor balans en kracht Vind je balans, versterk je lichaam en onts…" at bounding box center [668, 523] width 997 height 671
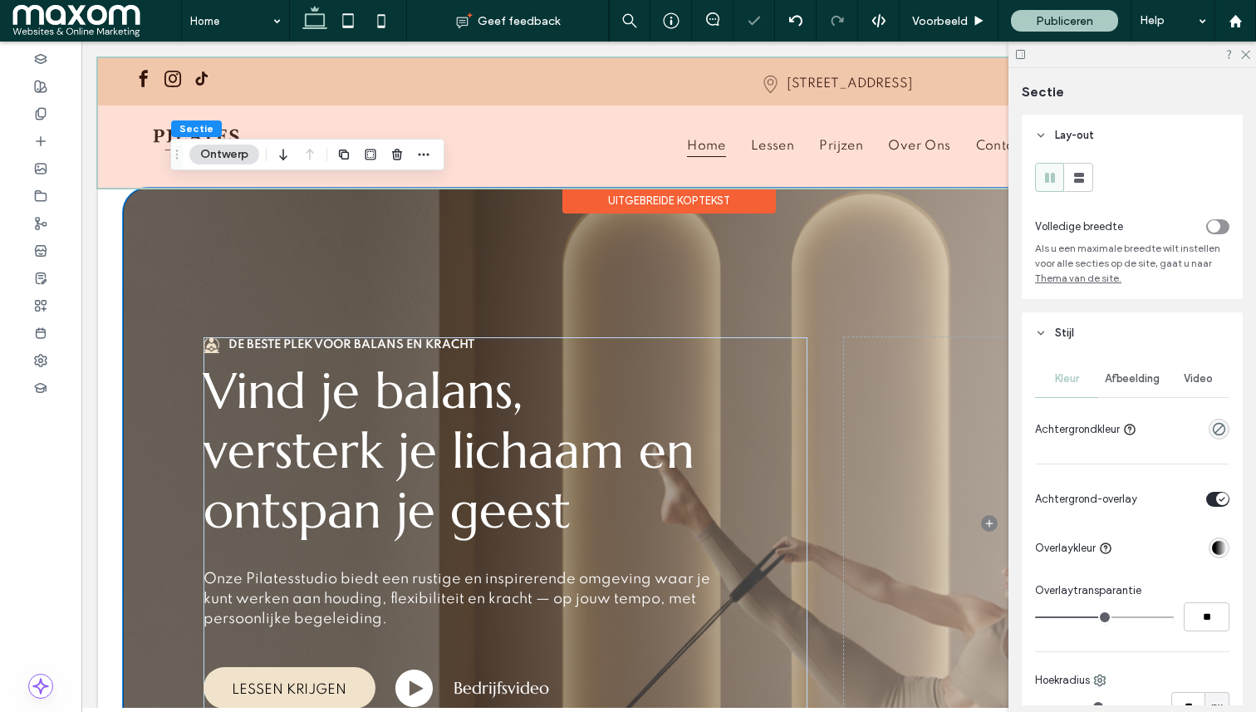
click at [571, 110] on div at bounding box center [669, 123] width 1142 height 130
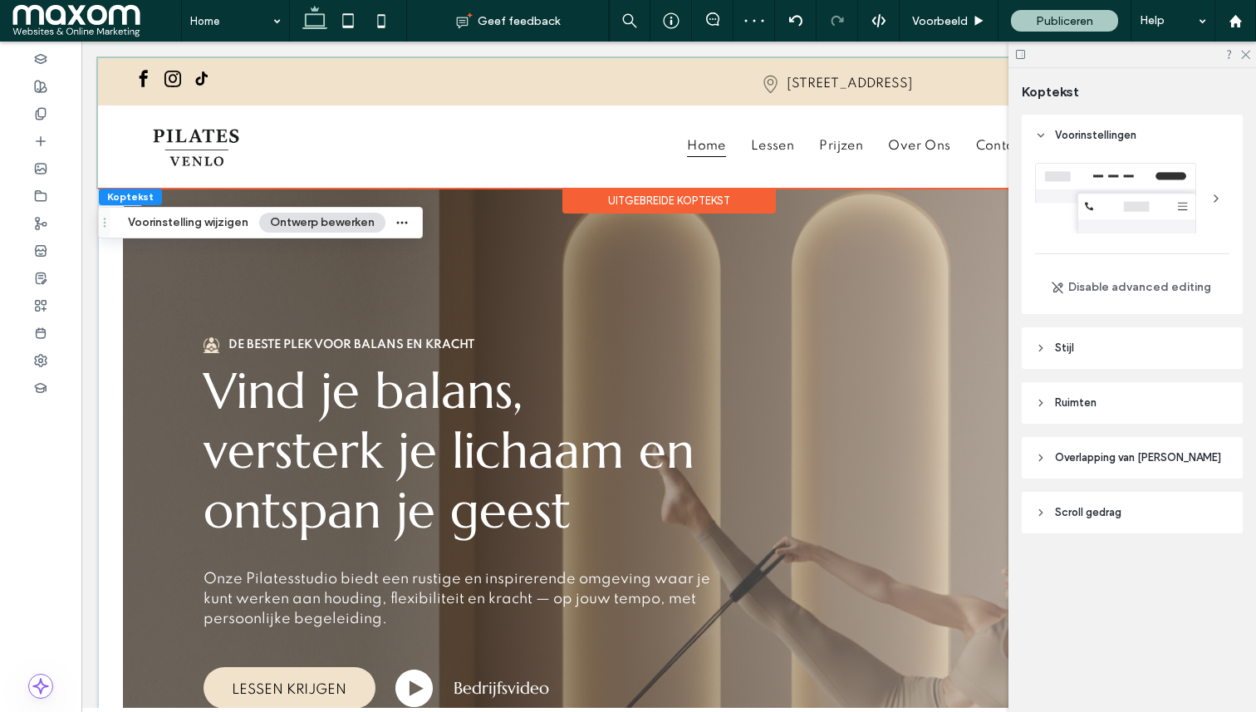
click at [118, 405] on div "De beste plek voor balans en kracht Vind je balans, versterk je lichaam en onts…" at bounding box center [669, 523] width 1142 height 671
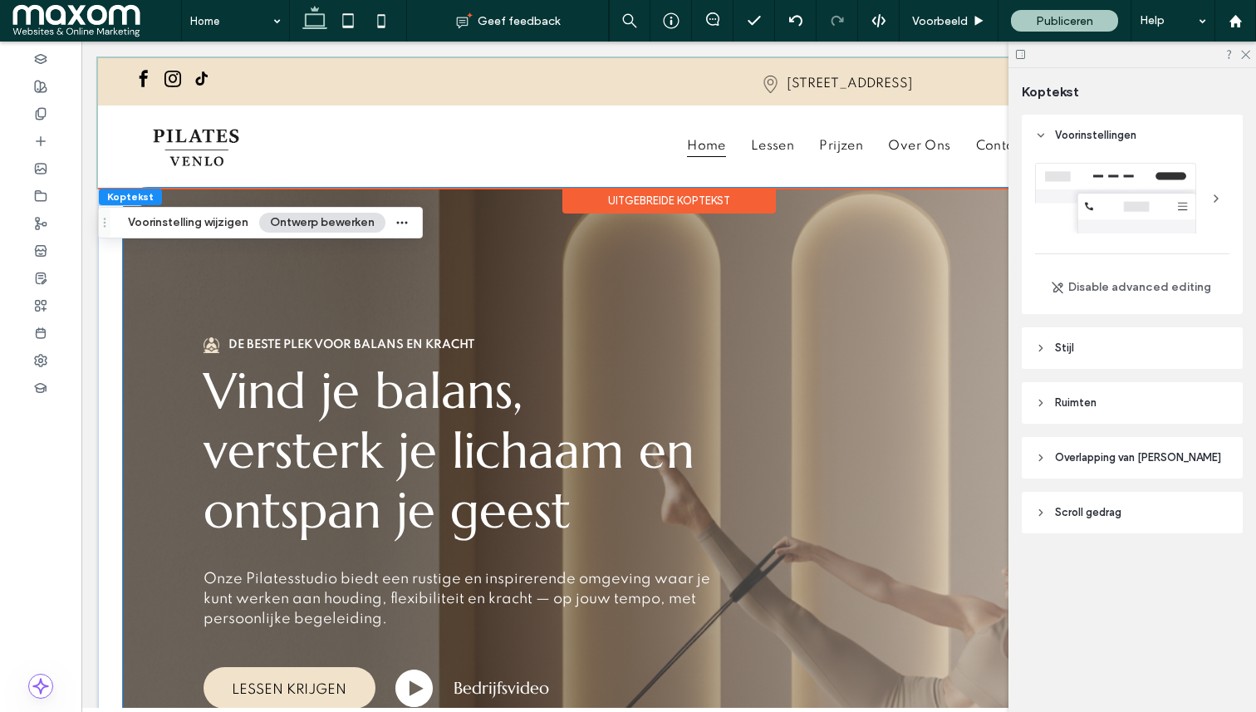
click at [145, 442] on div "De beste plek voor balans en kracht Vind je balans, versterk je lichaam en onts…" at bounding box center [669, 523] width 1092 height 671
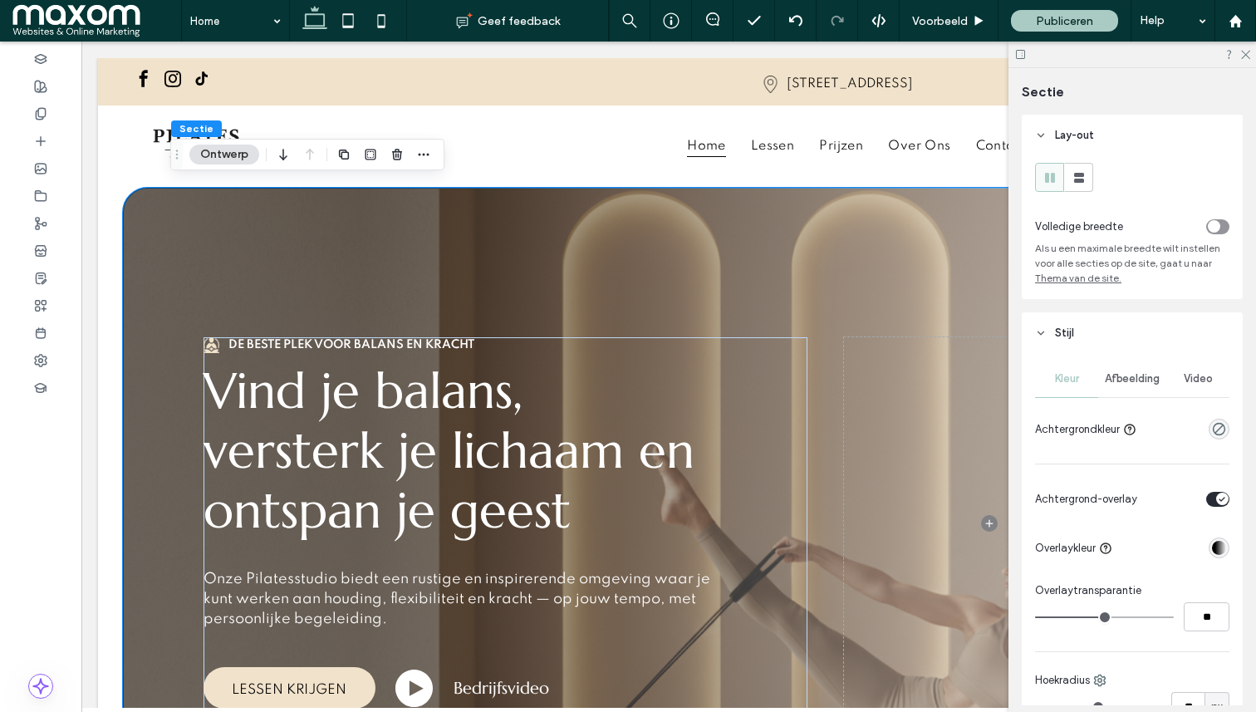
click at [165, 282] on div "De beste plek voor balans en kracht Vind je balans, versterk je lichaam en onts…" at bounding box center [669, 523] width 1092 height 671
click at [108, 329] on div "De beste plek voor balans en kracht Vind je balans, versterk je lichaam en onts…" at bounding box center [669, 523] width 1142 height 671
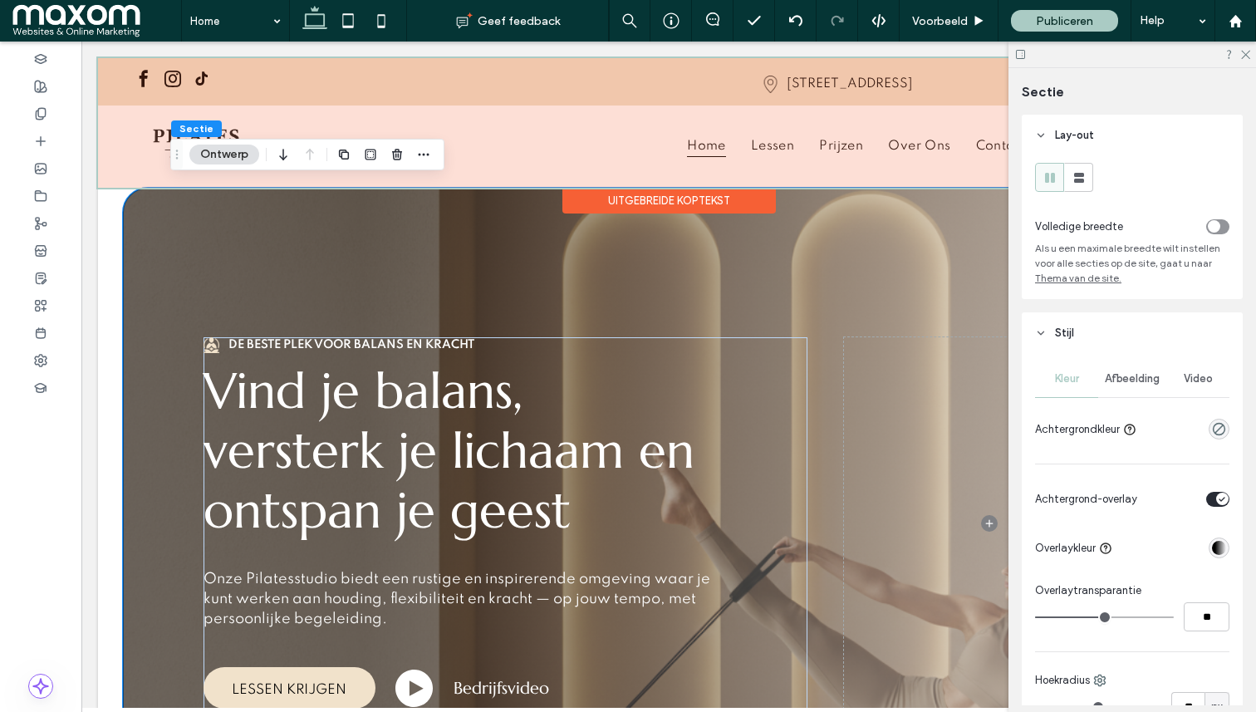
click at [637, 77] on div at bounding box center [669, 123] width 1142 height 130
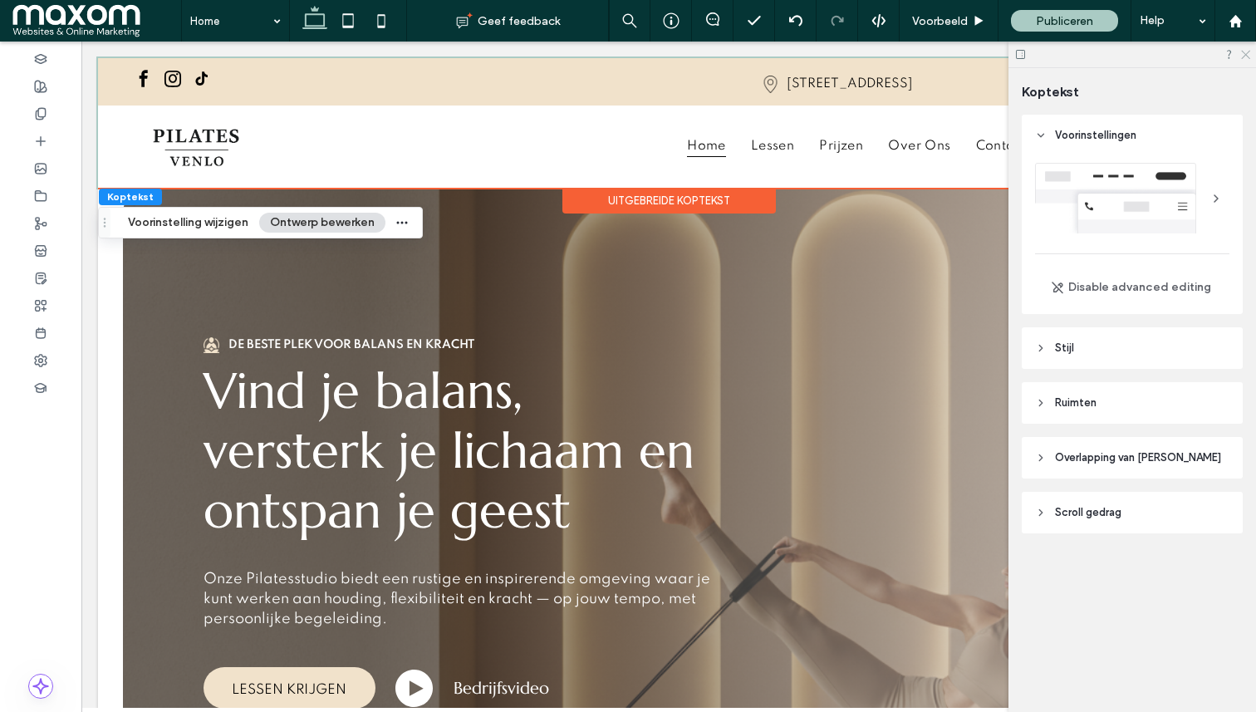
click at [1249, 55] on icon at bounding box center [1245, 53] width 11 height 11
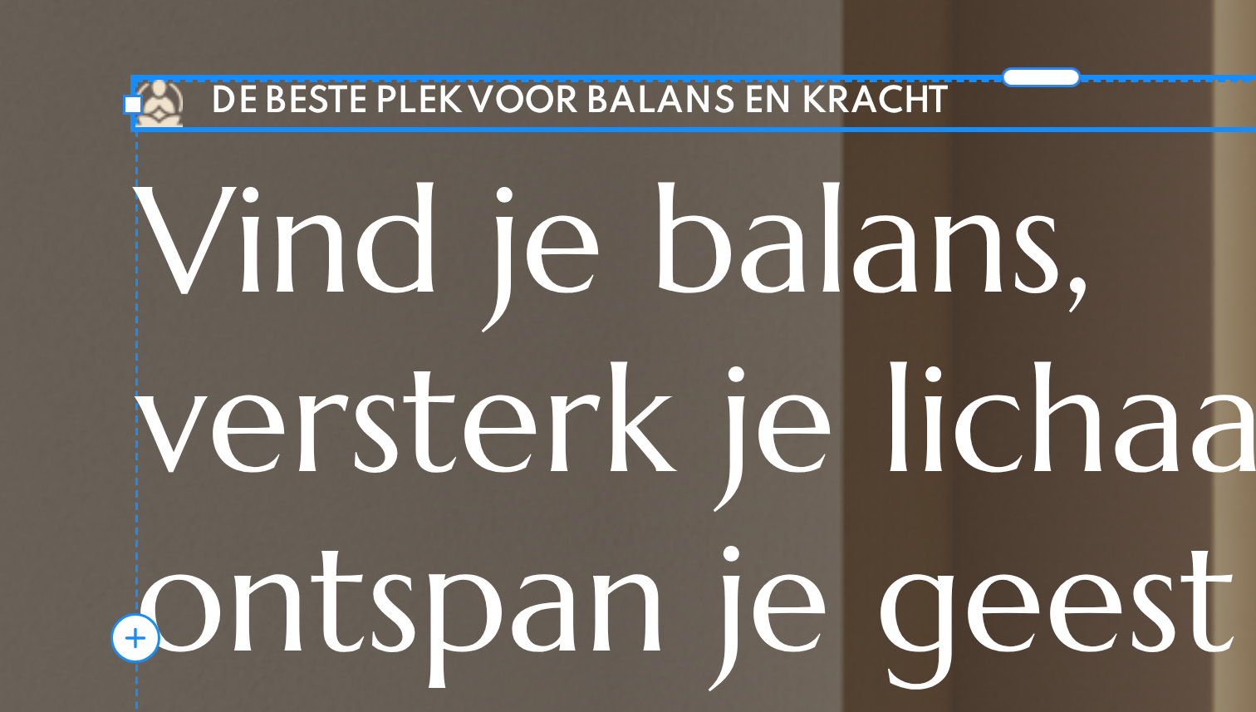
type input "*******"
type input "**"
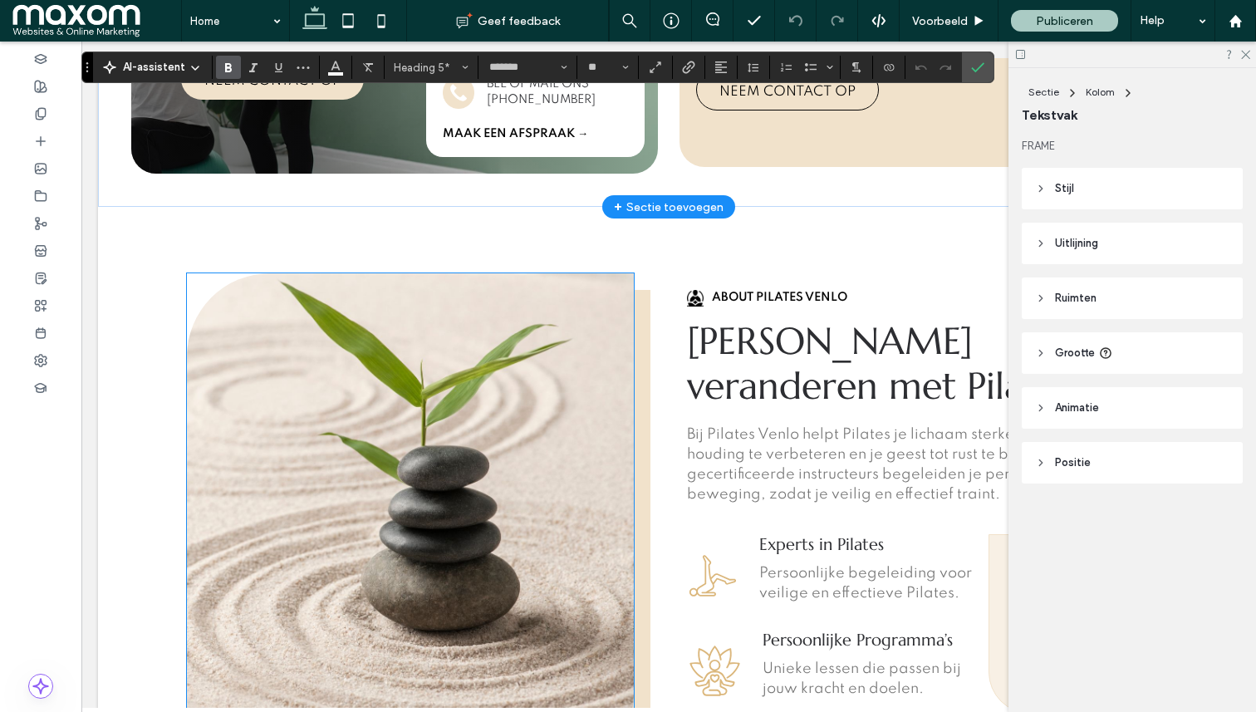
scroll to position [1066, 0]
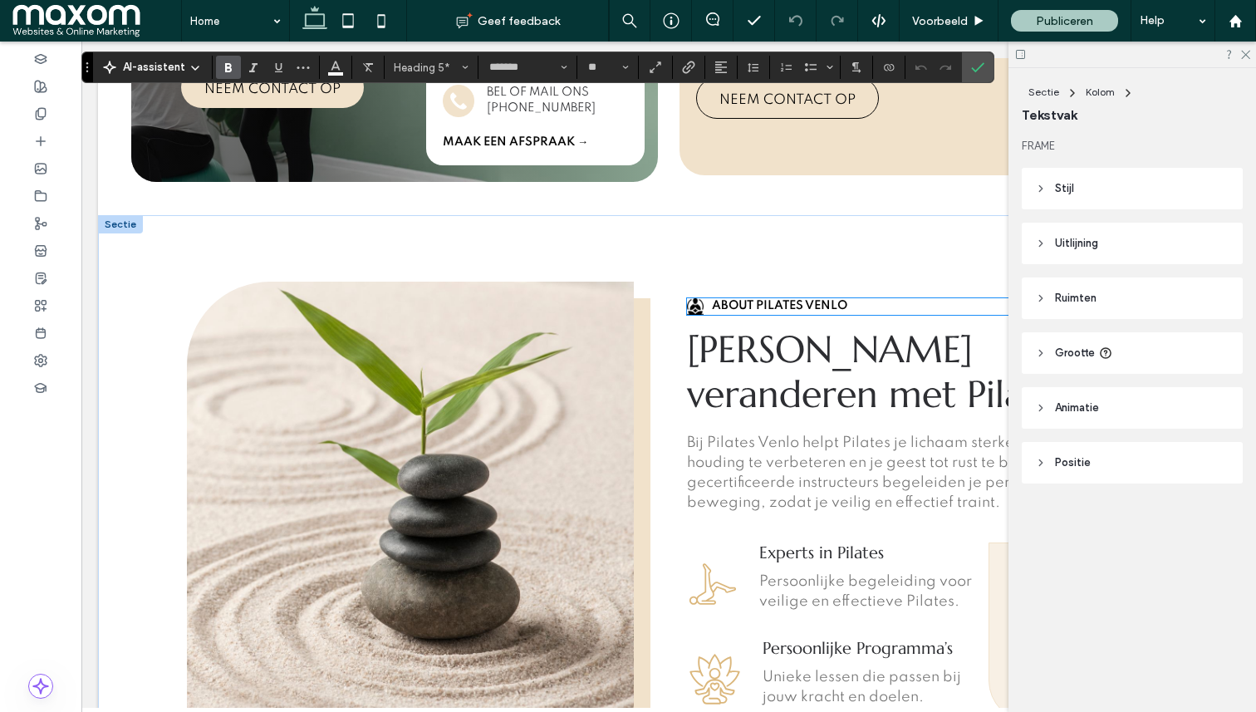
click at [742, 300] on span "About Pilates Venlo" at bounding box center [779, 306] width 135 height 12
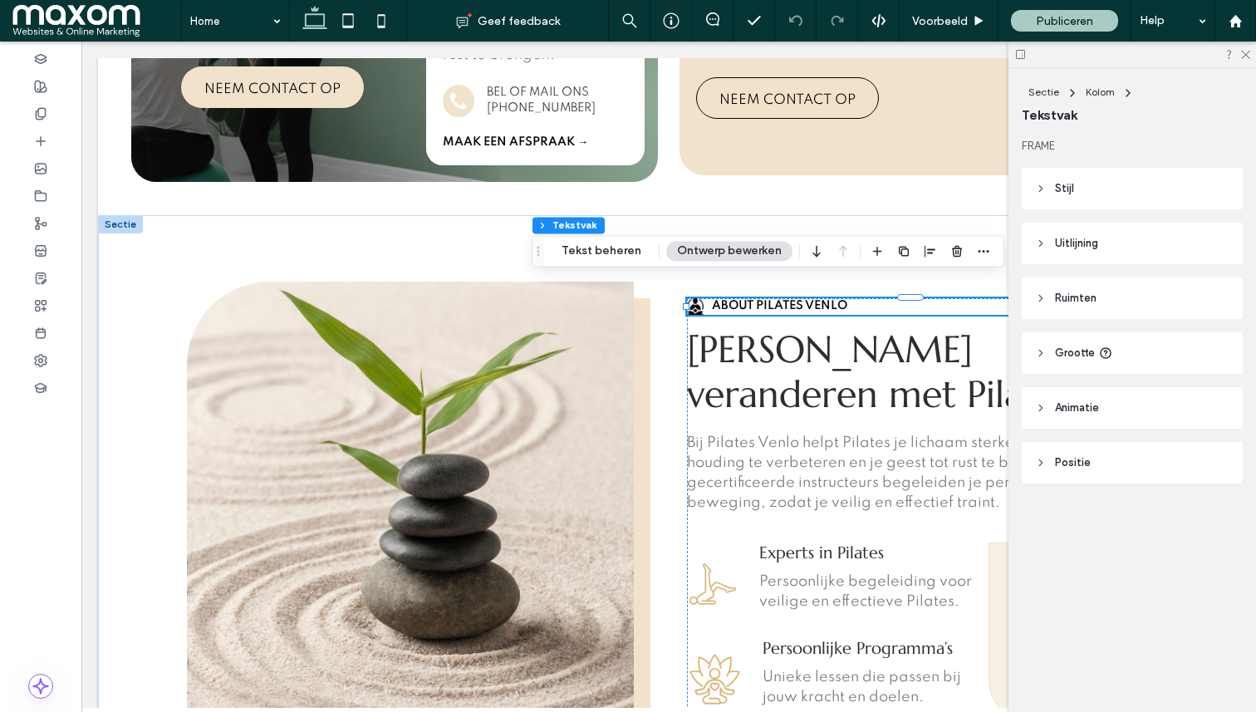
click at [742, 298] on div "About Pilates Venlo" at bounding box center [910, 306] width 447 height 17
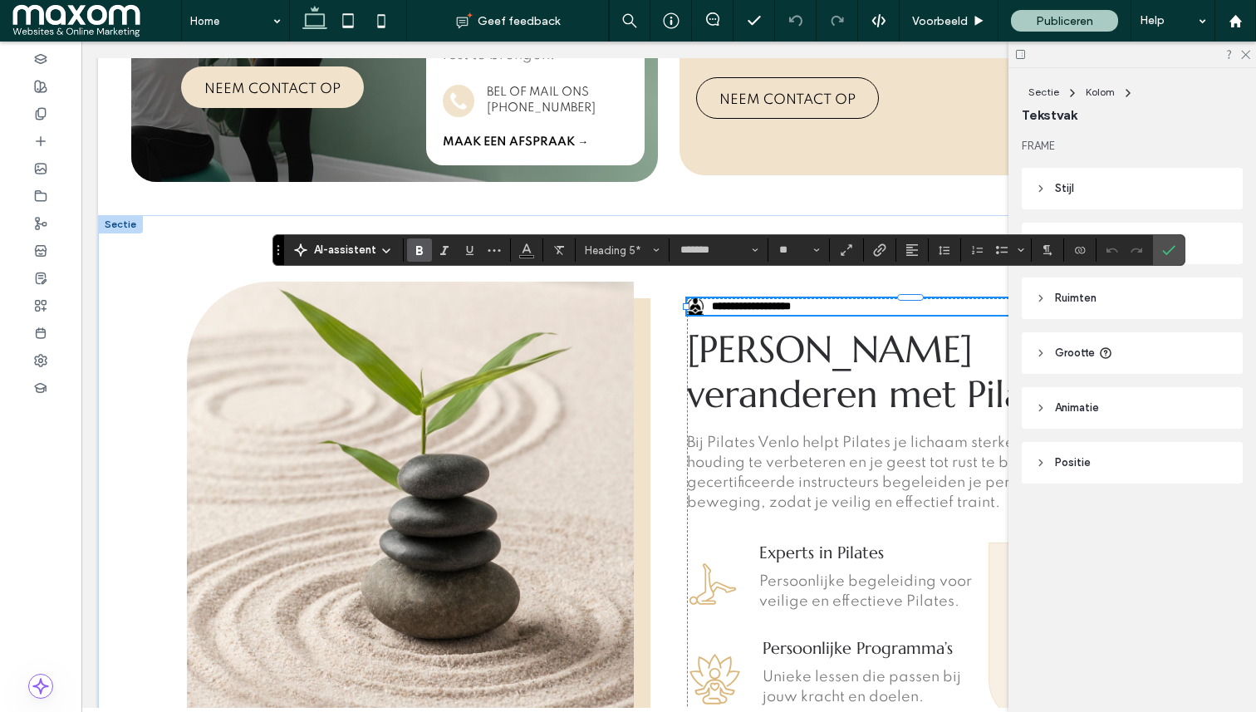
click at [735, 301] on span "**********" at bounding box center [751, 306] width 79 height 11
click at [1167, 250] on icon "Bevestigen" at bounding box center [1168, 249] width 13 height 13
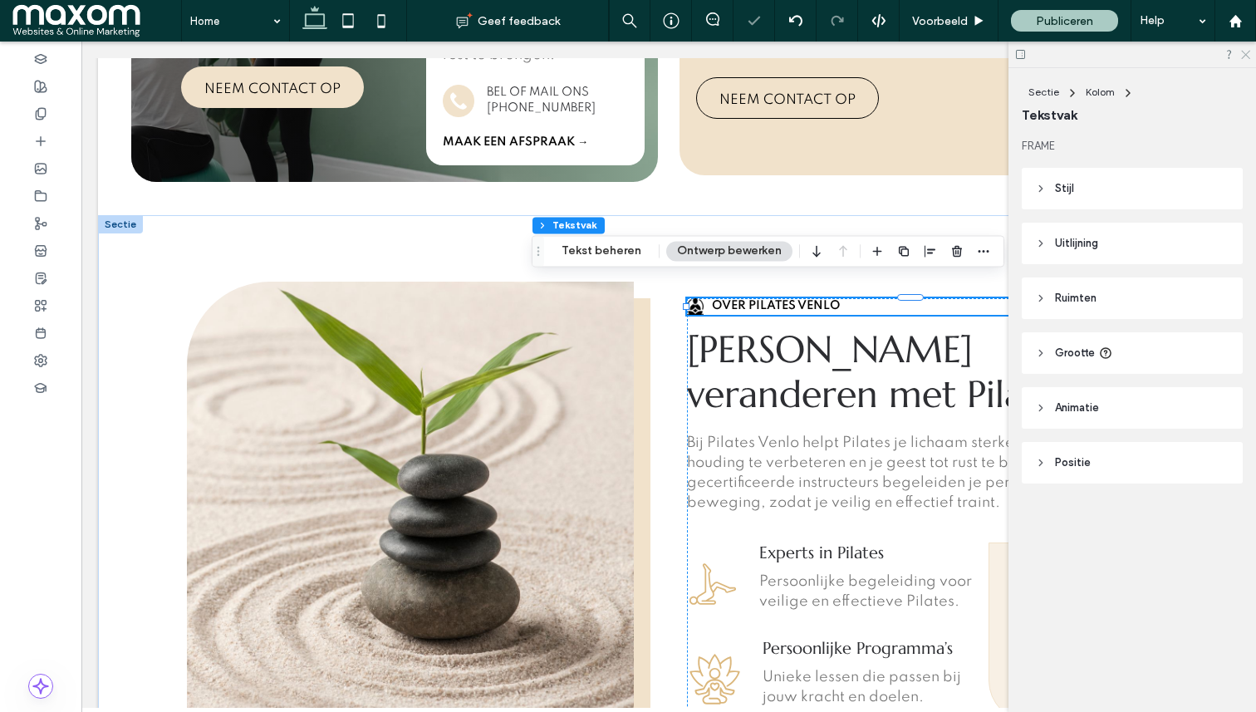
click at [1243, 57] on icon at bounding box center [1245, 53] width 11 height 11
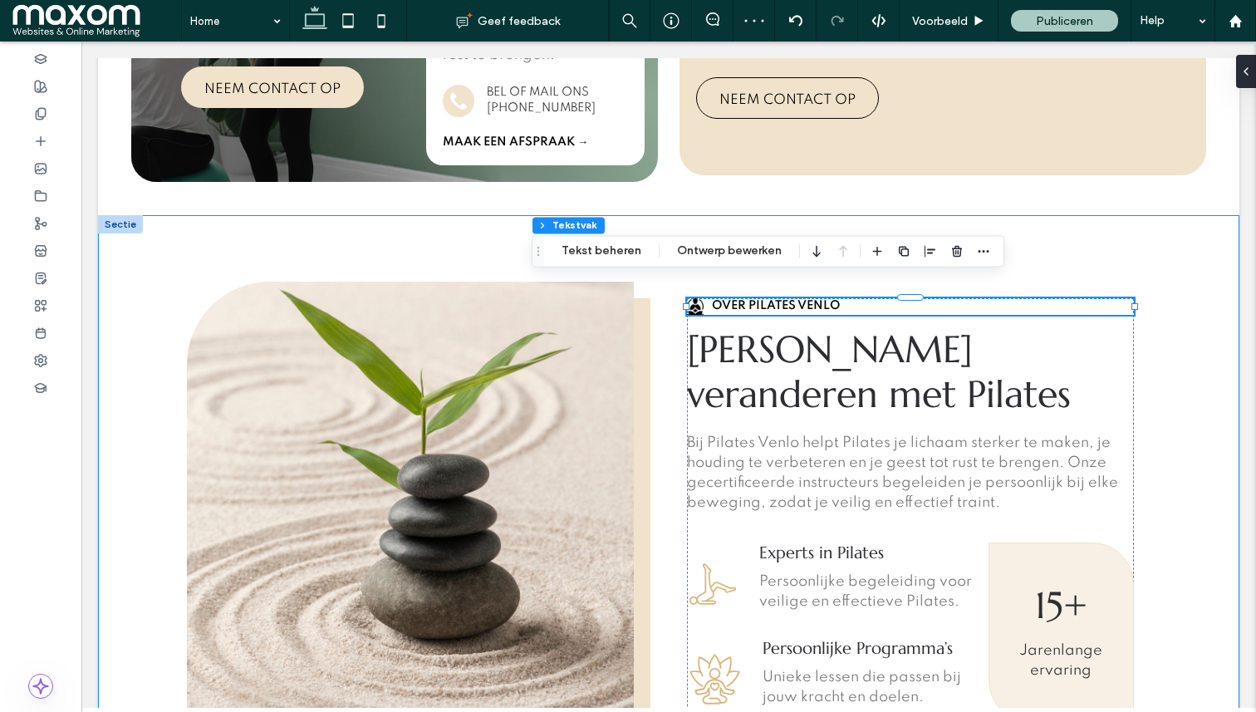
click at [1160, 363] on div "OVER Pilates Venlo Levens veranderen met Pilates Bij Pilates Venlo helpt Pilate…" at bounding box center [668, 550] width 997 height 670
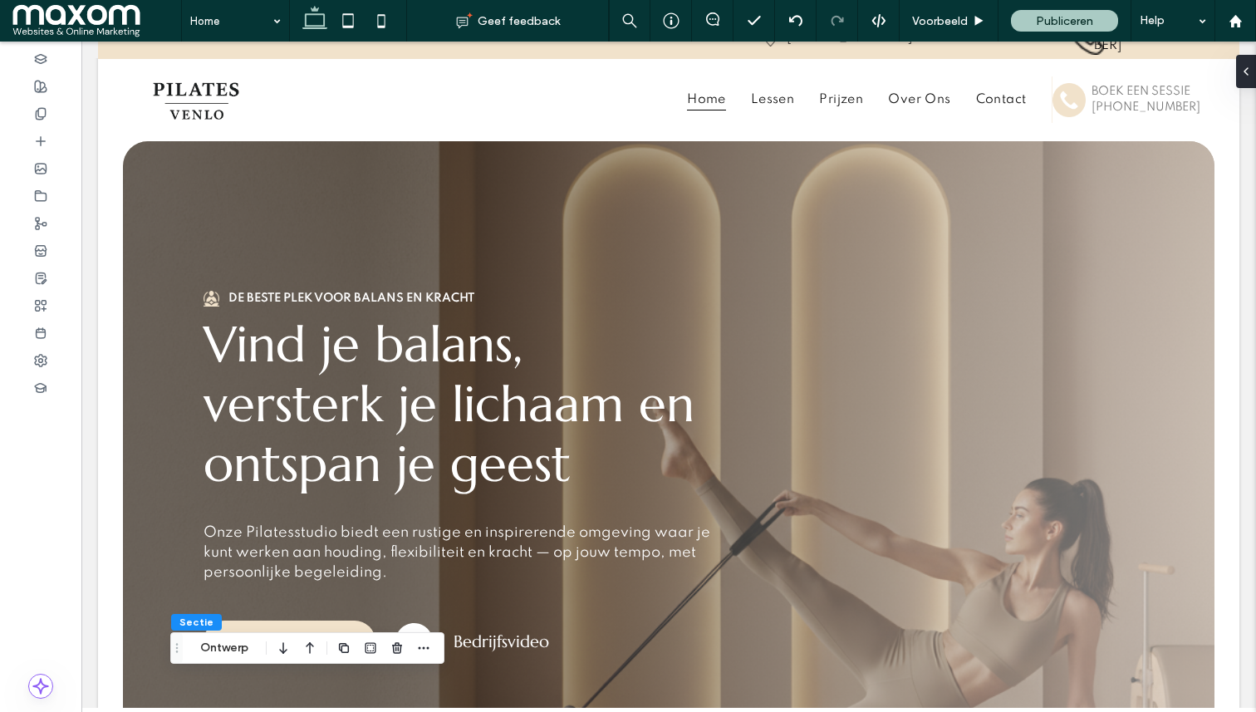
scroll to position [0, 0]
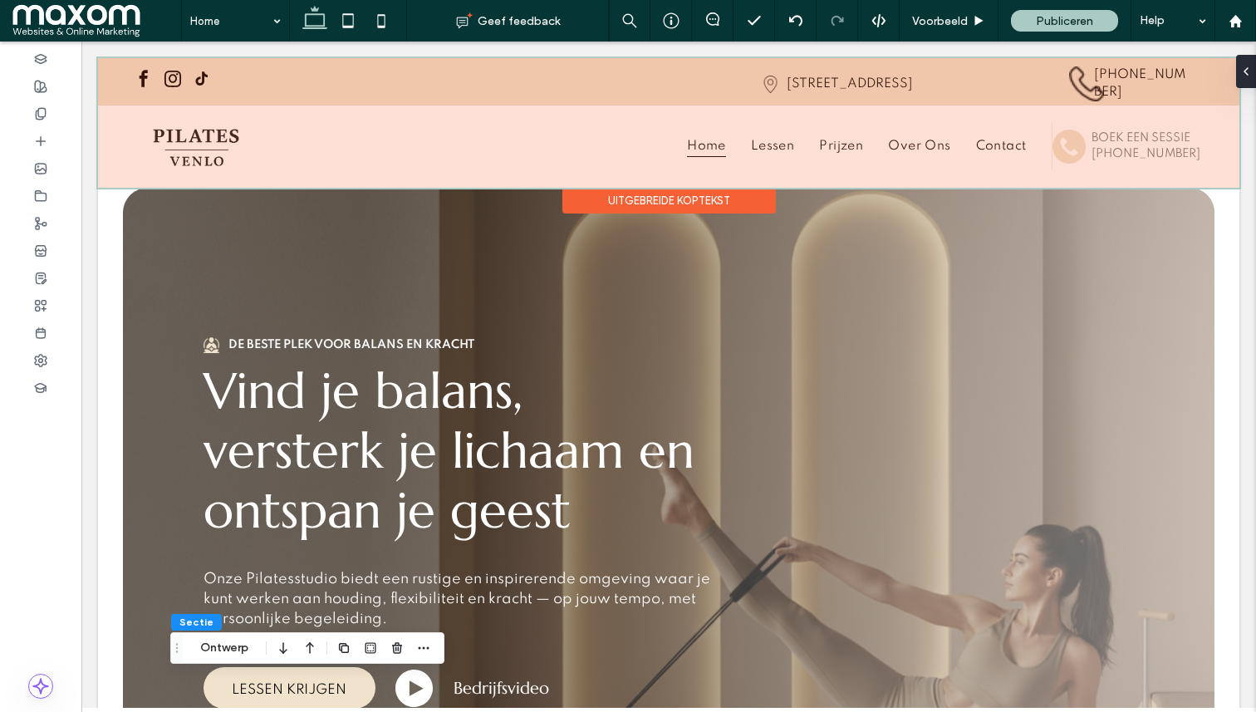
click at [194, 83] on div at bounding box center [669, 123] width 1142 height 130
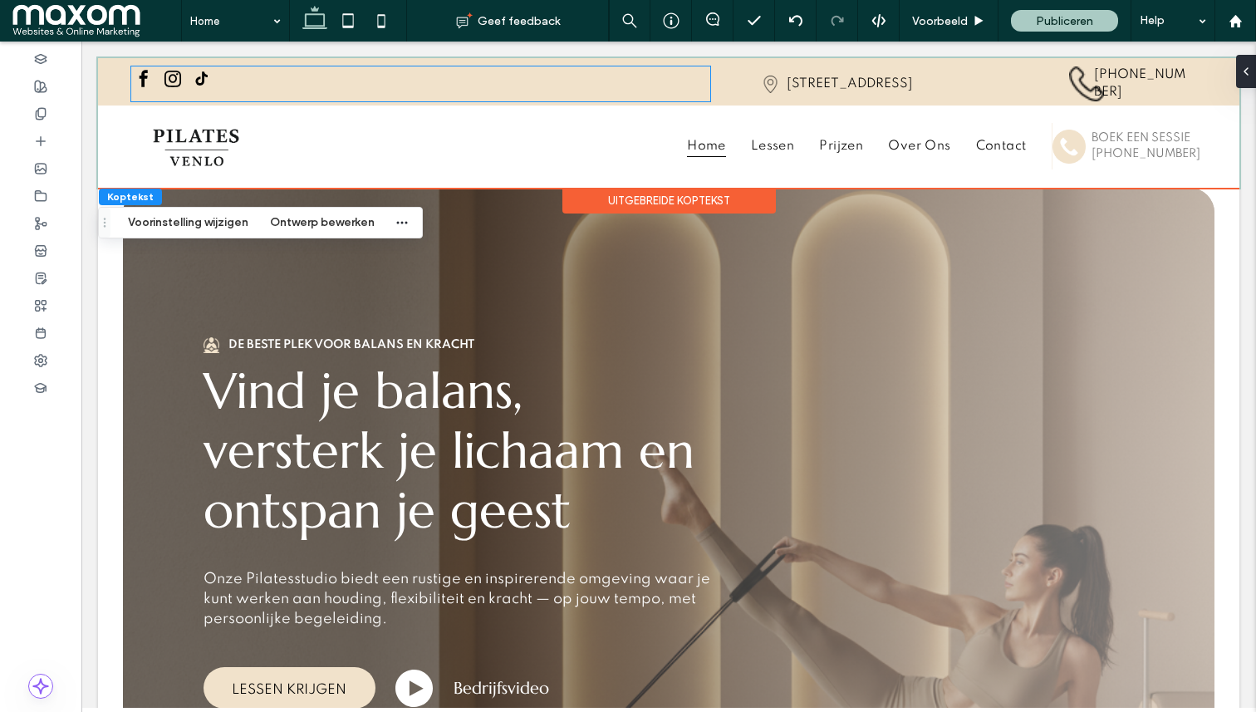
click at [194, 83] on span "tiktok" at bounding box center [201, 78] width 25 height 25
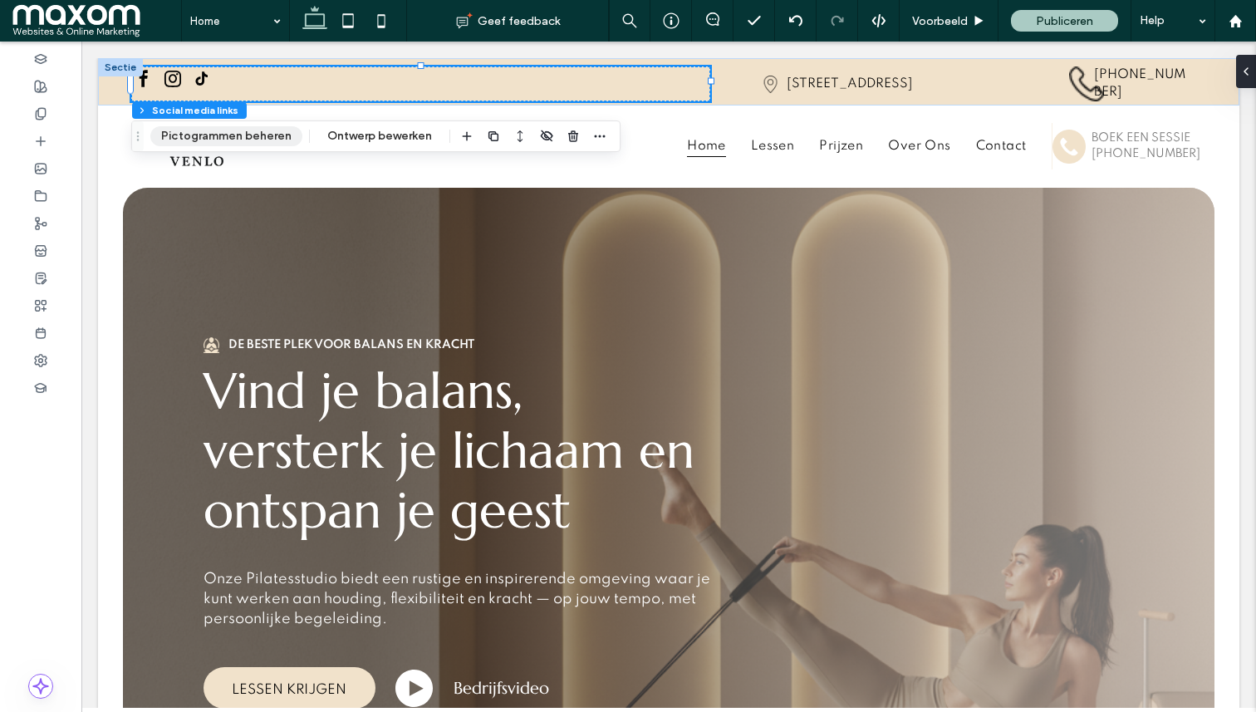
click at [269, 141] on button "Pictogrammen beheren" at bounding box center [226, 136] width 152 height 20
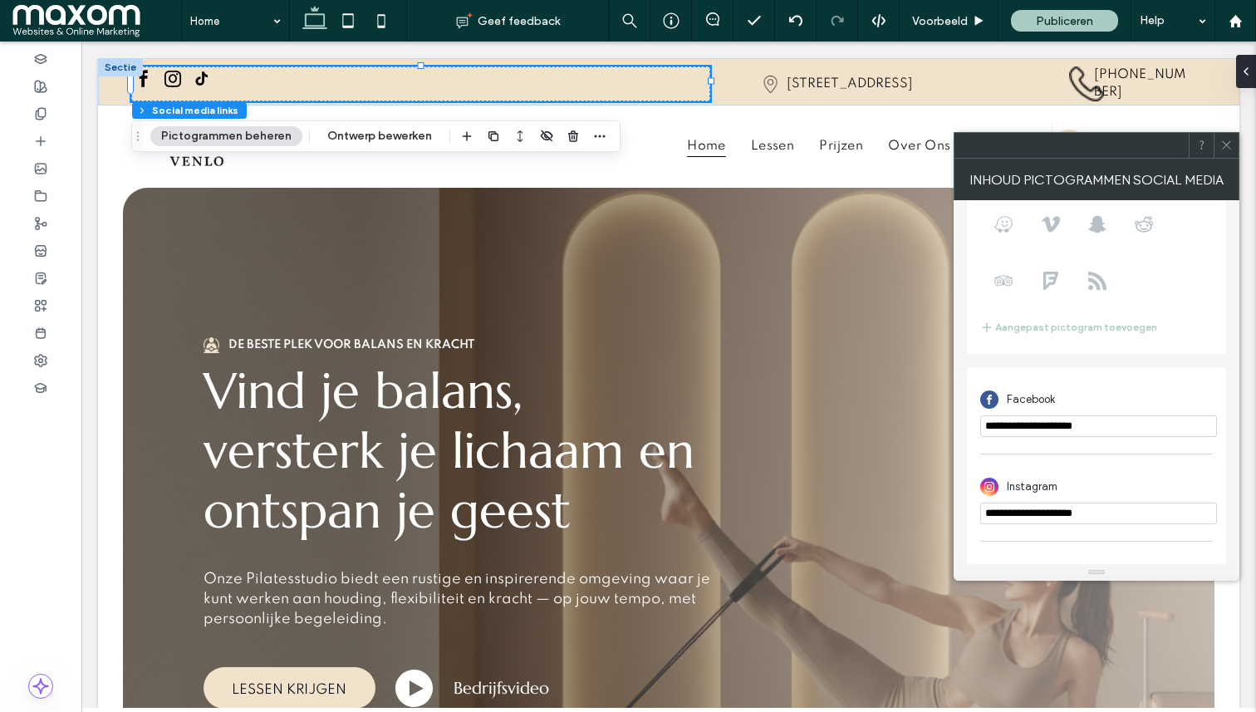
scroll to position [292, 0]
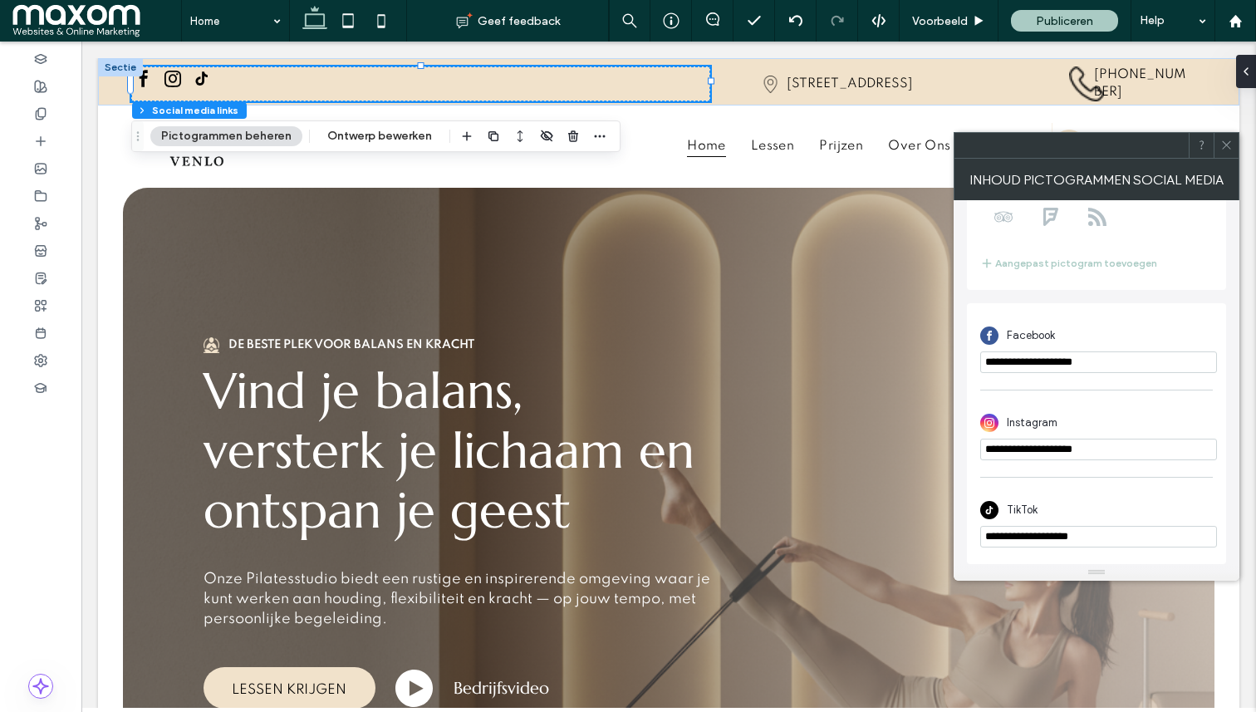
click at [1228, 142] on use at bounding box center [1226, 145] width 8 height 8
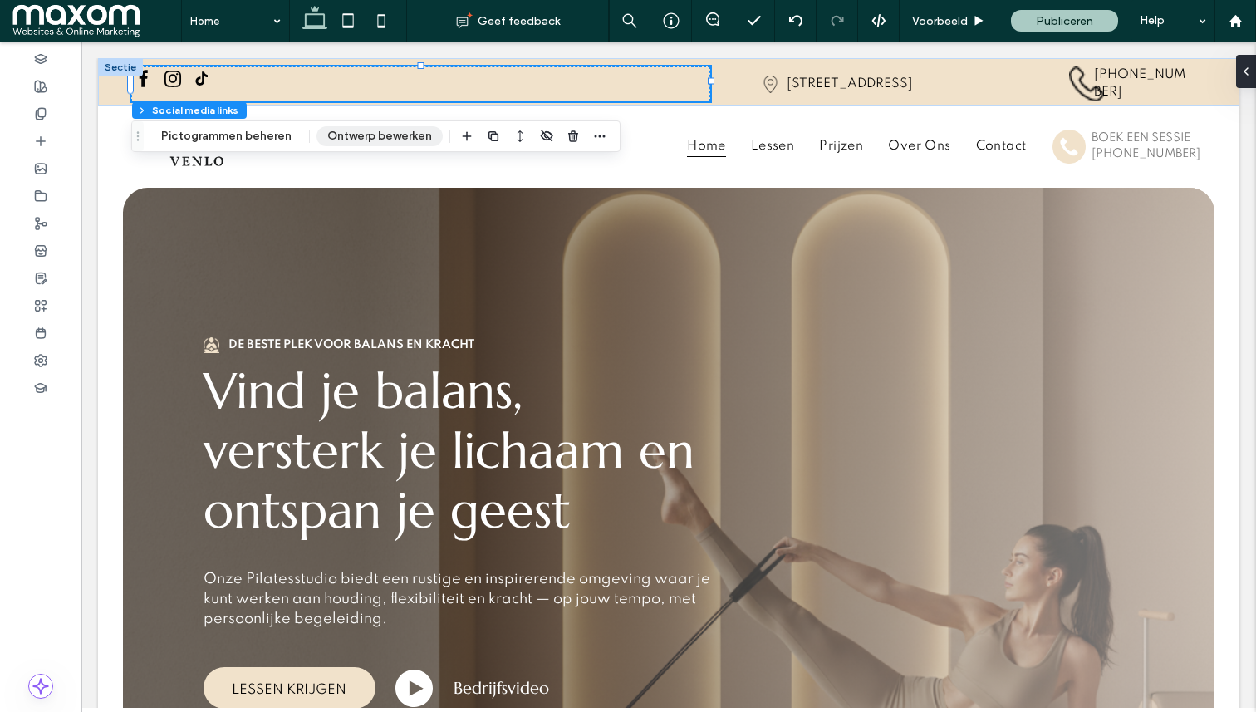
click at [381, 138] on button "Ontwerp bewerken" at bounding box center [380, 136] width 126 height 20
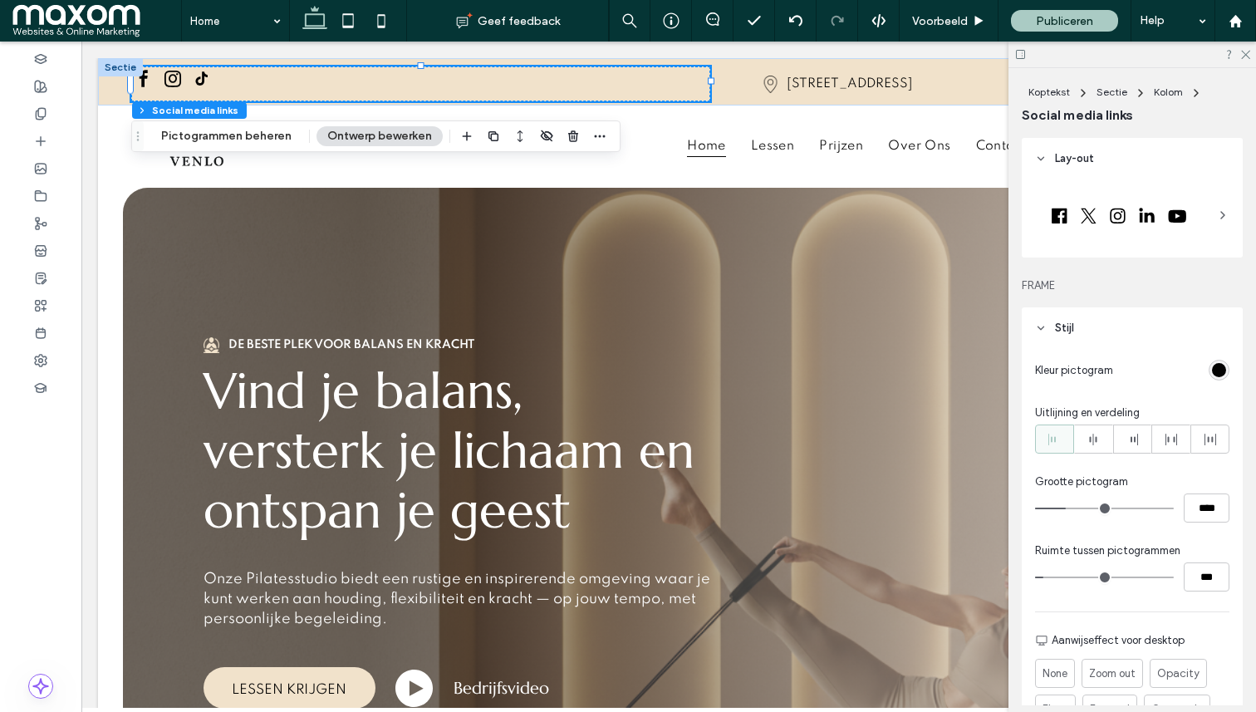
click at [1218, 372] on div "rgb(3, 3, 3)" at bounding box center [1219, 370] width 14 height 14
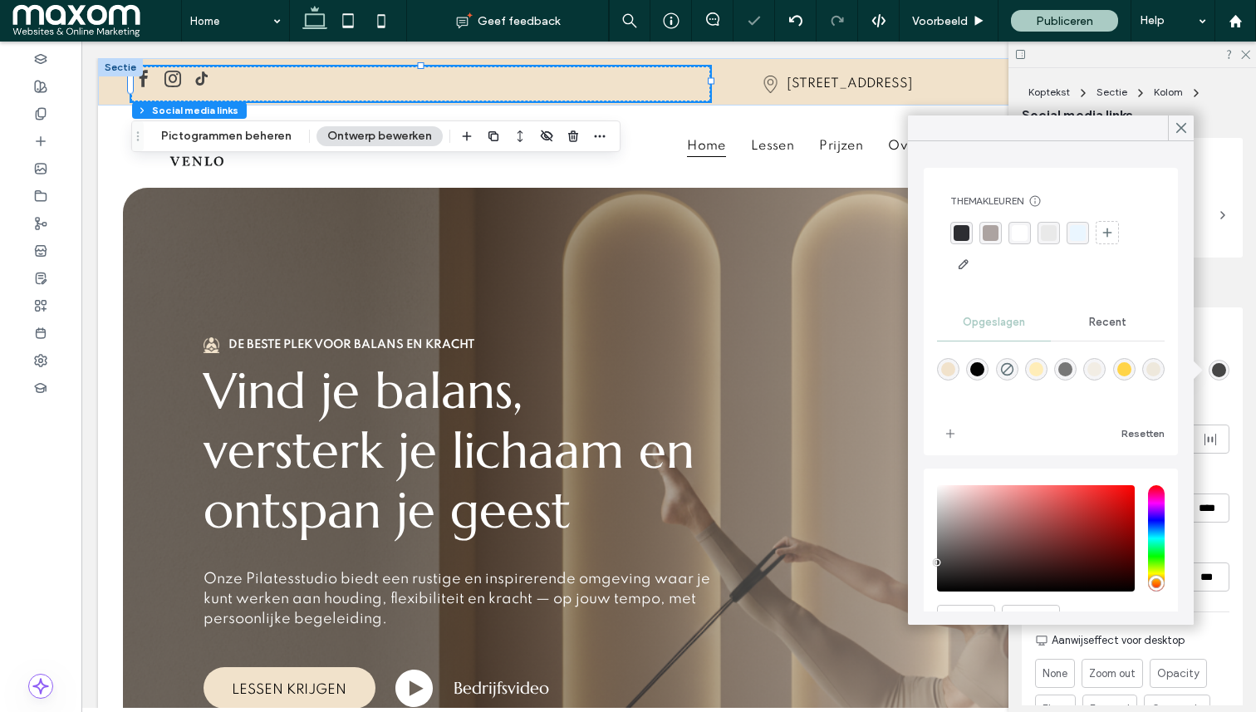
drag, startPoint x: 944, startPoint y: 527, endPoint x: 929, endPoint y: 563, distance: 38.7
click at [929, 563] on div "HEX ******* Ondoorzichtigheid ****" at bounding box center [1051, 583] width 254 height 228
type input "*******"
drag, startPoint x: 936, startPoint y: 562, endPoint x: 929, endPoint y: 555, distance: 10.0
click at [929, 555] on div "HEX ******* Ondoorzichtigheid ****" at bounding box center [1051, 583] width 254 height 228
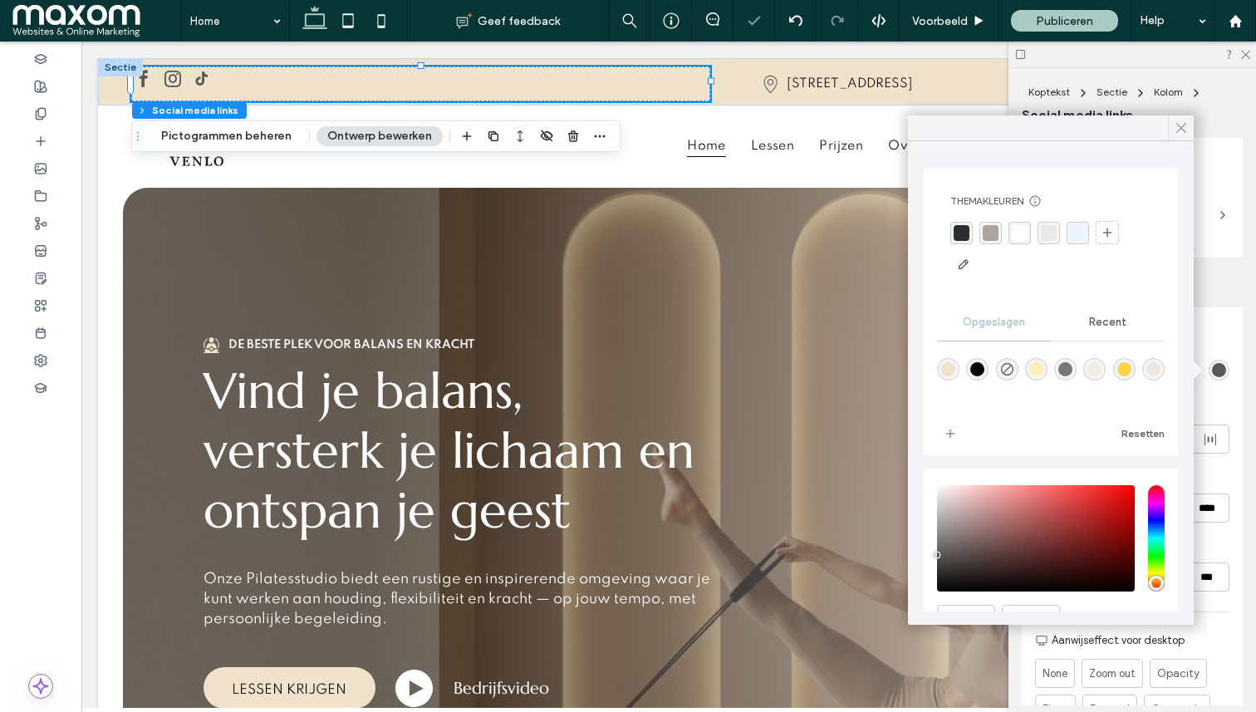
click at [1179, 125] on icon at bounding box center [1181, 127] width 15 height 15
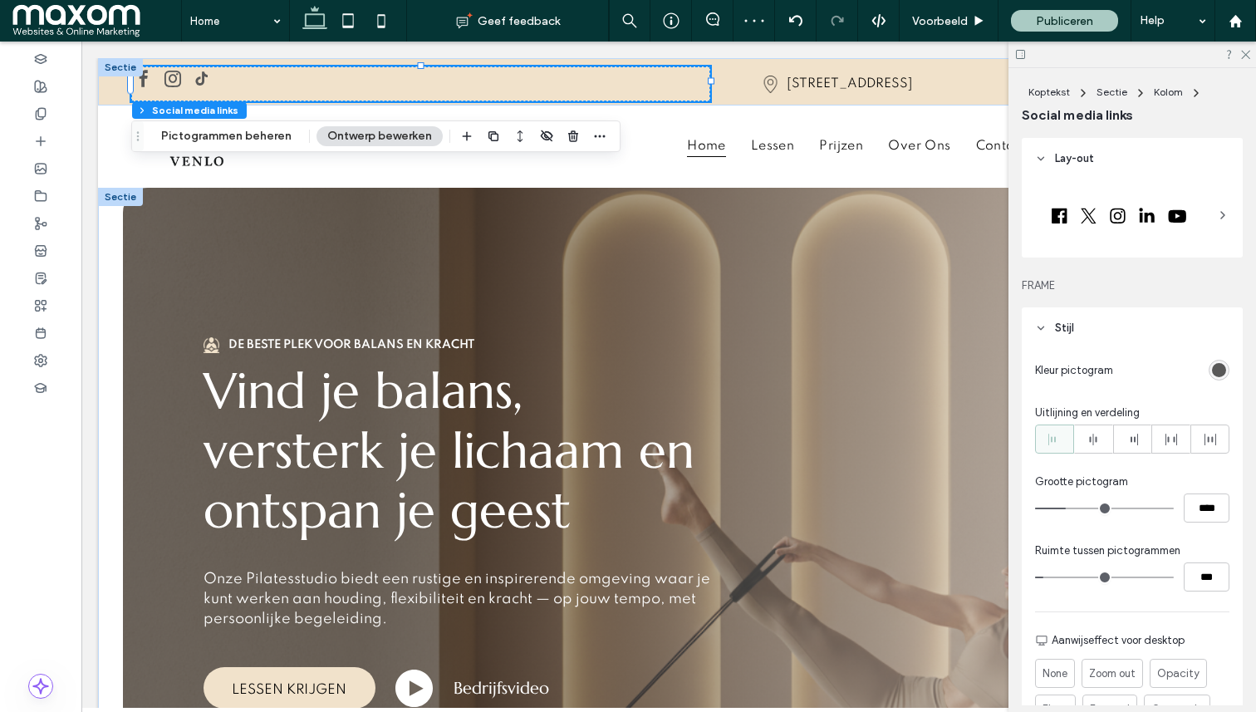
click at [112, 245] on div "De beste plek voor balans en kracht Vind je balans, versterk je lichaam en onts…" at bounding box center [669, 523] width 1142 height 671
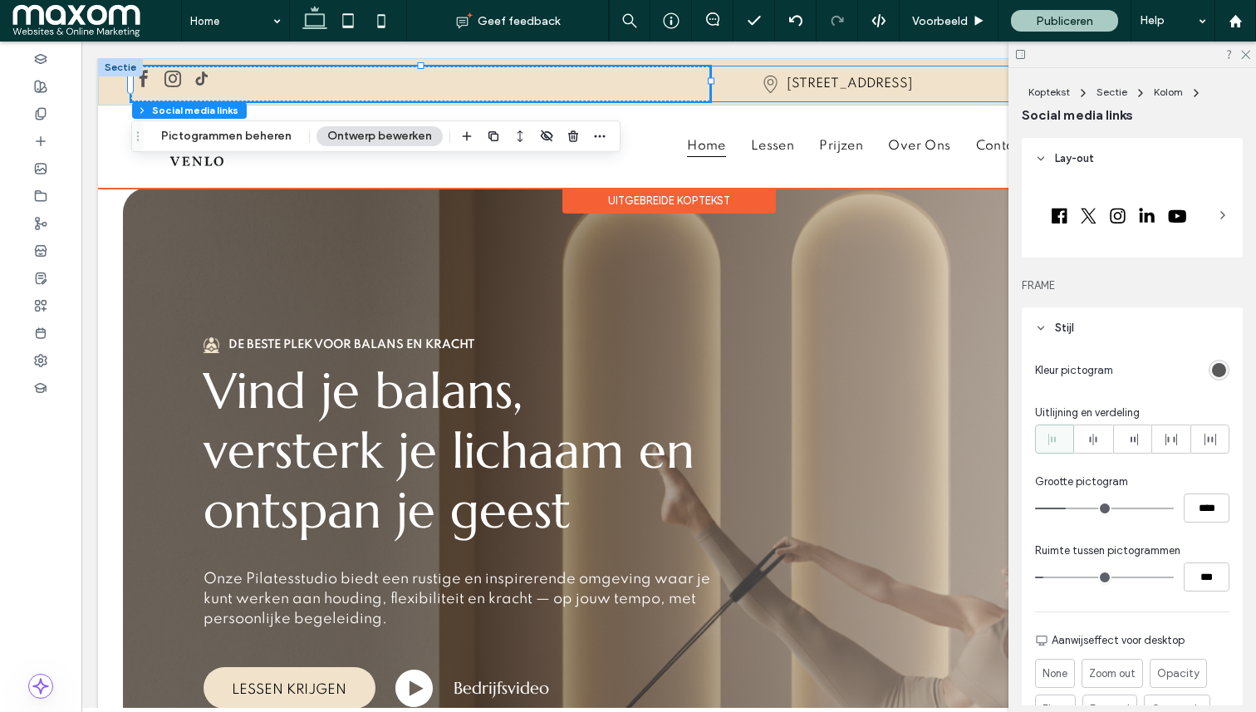
click at [747, 72] on div "[STREET_ADDRESS]" at bounding box center [889, 83] width 359 height 35
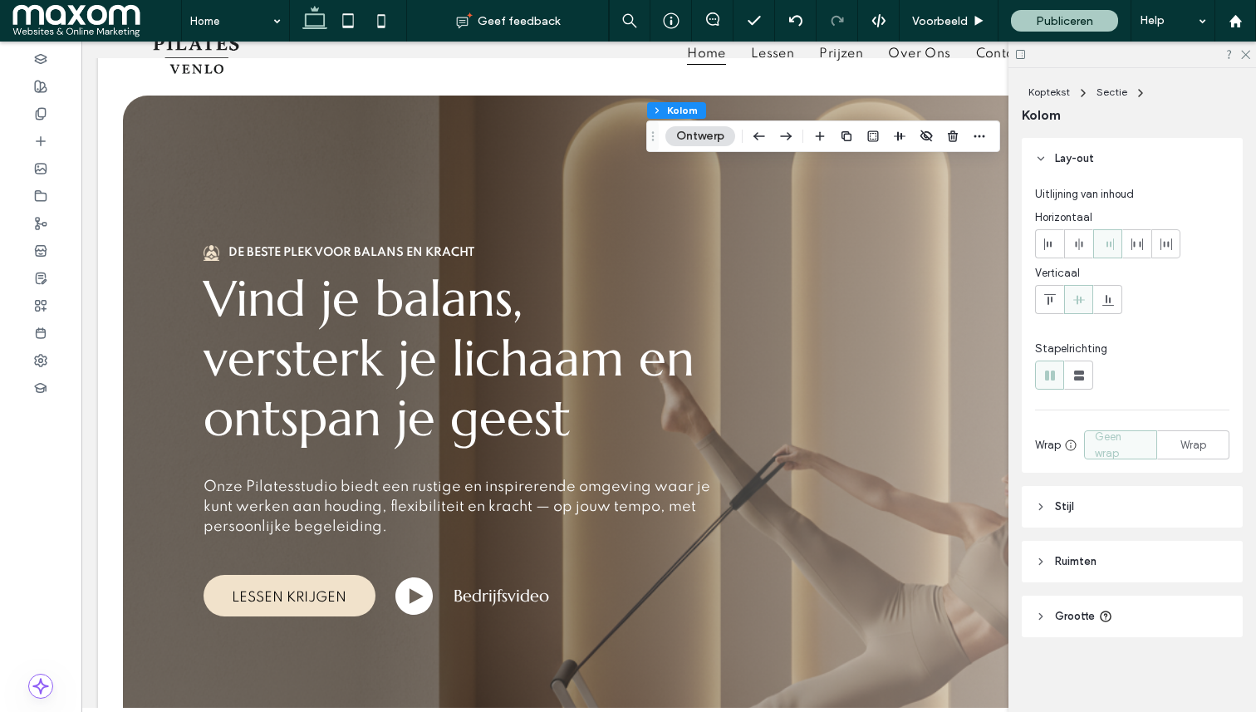
scroll to position [0, 0]
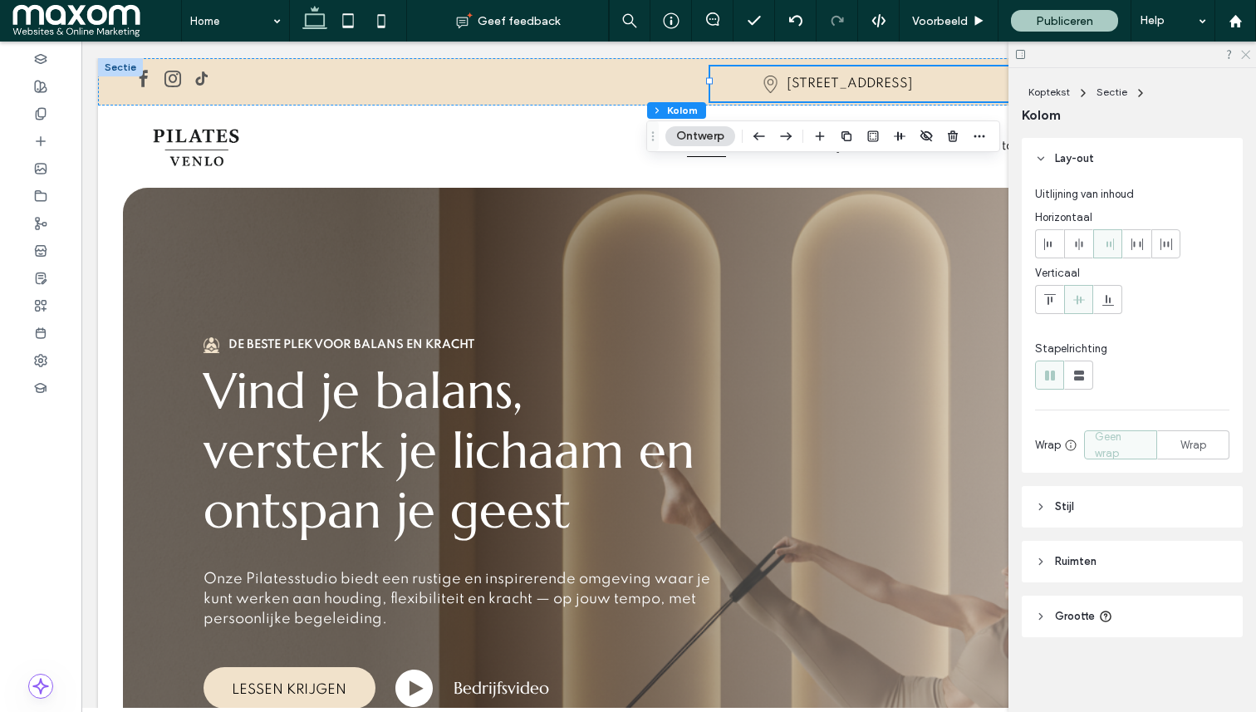
click at [1241, 52] on icon at bounding box center [1245, 53] width 11 height 11
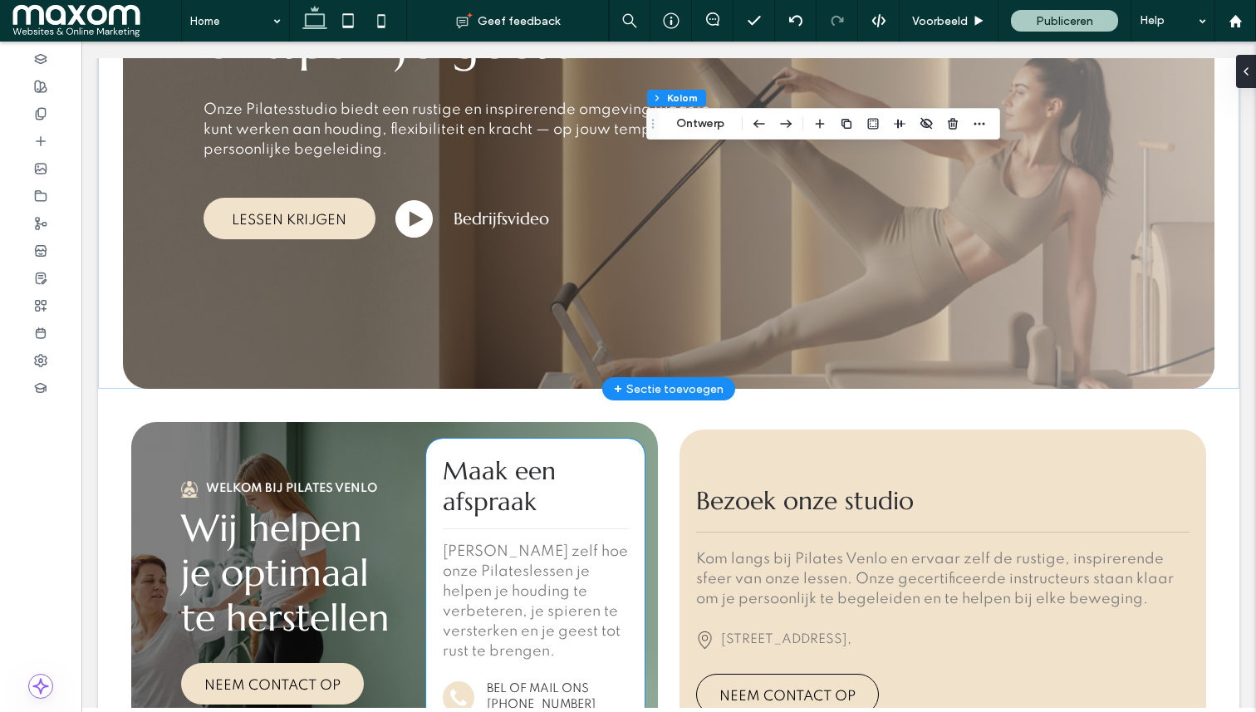
scroll to position [560, 0]
